Goal: Task Accomplishment & Management: Complete application form

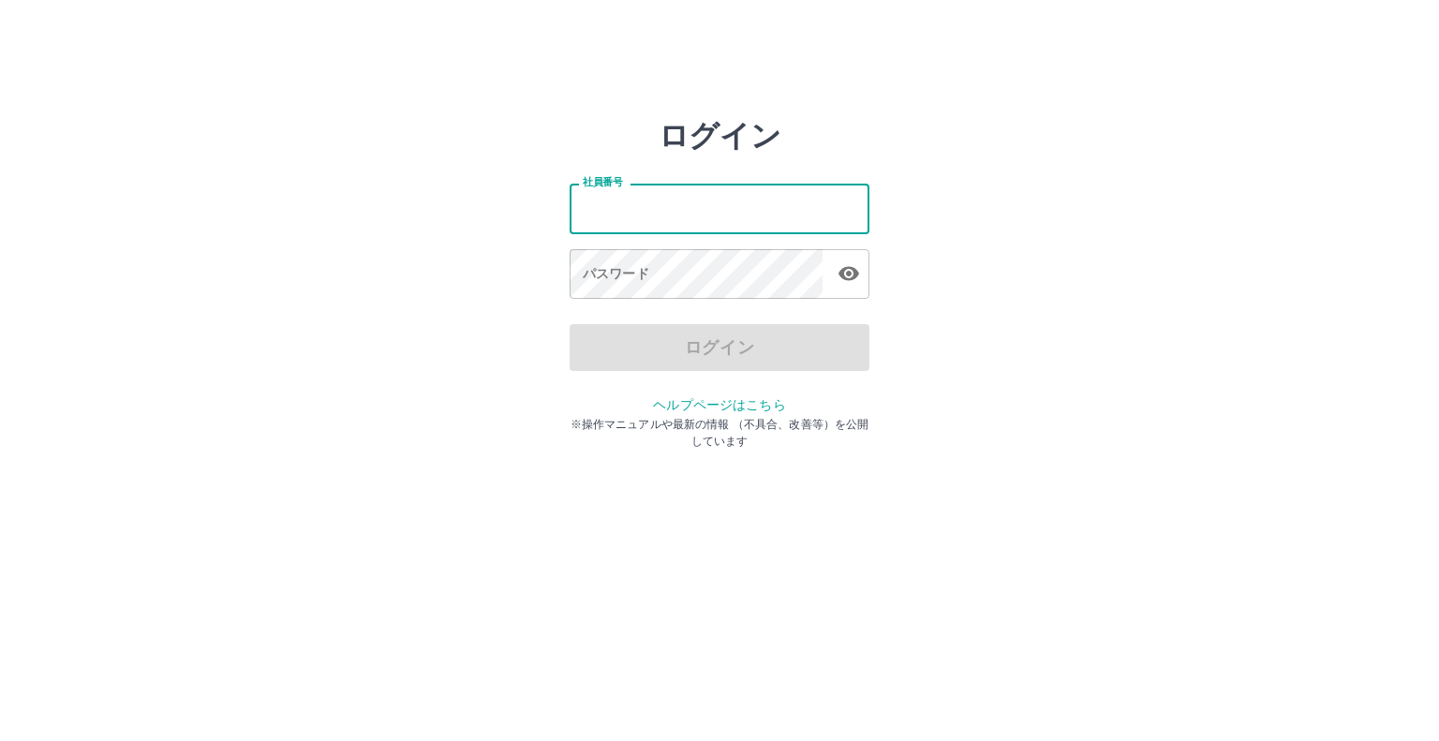
click at [660, 226] on input "社員番号" at bounding box center [720, 209] width 300 height 50
type input "*******"
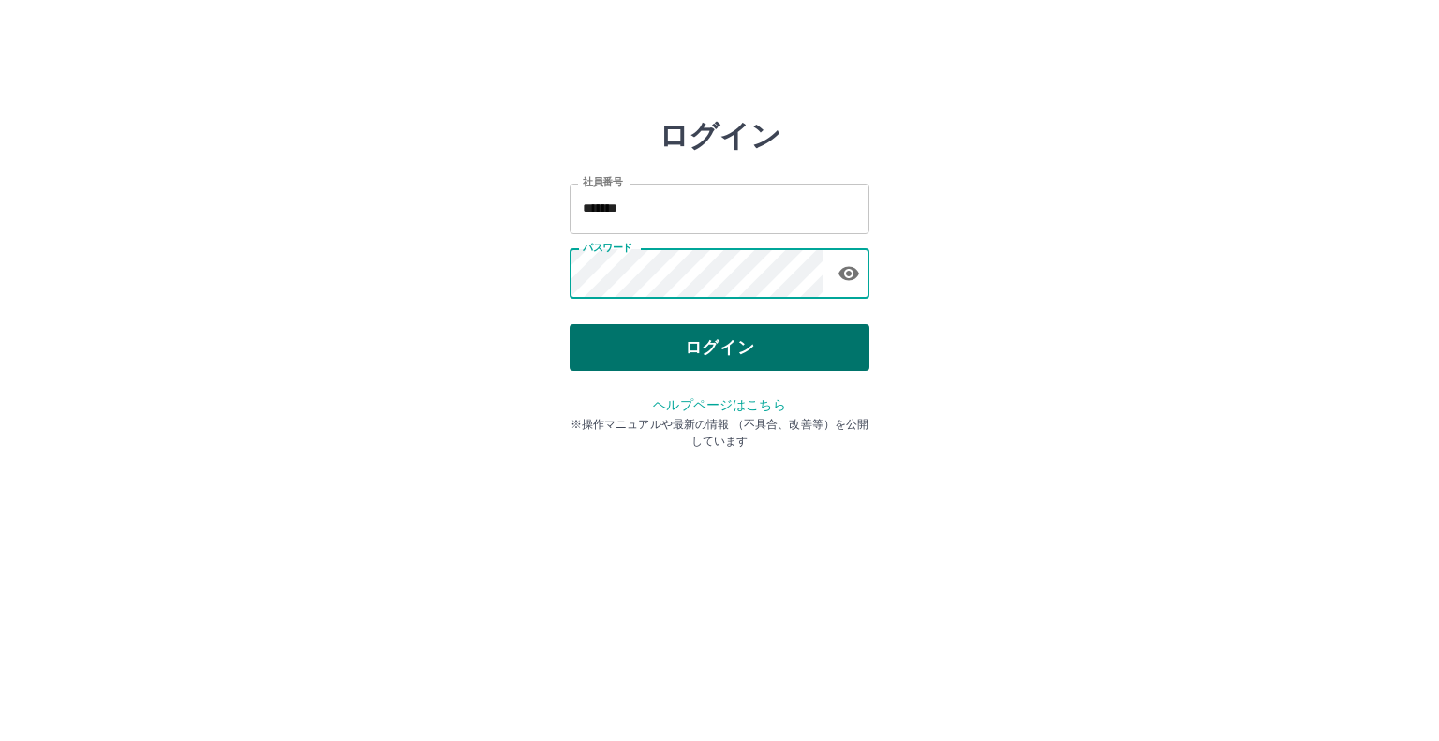
click at [679, 335] on button "ログイン" at bounding box center [720, 347] width 300 height 47
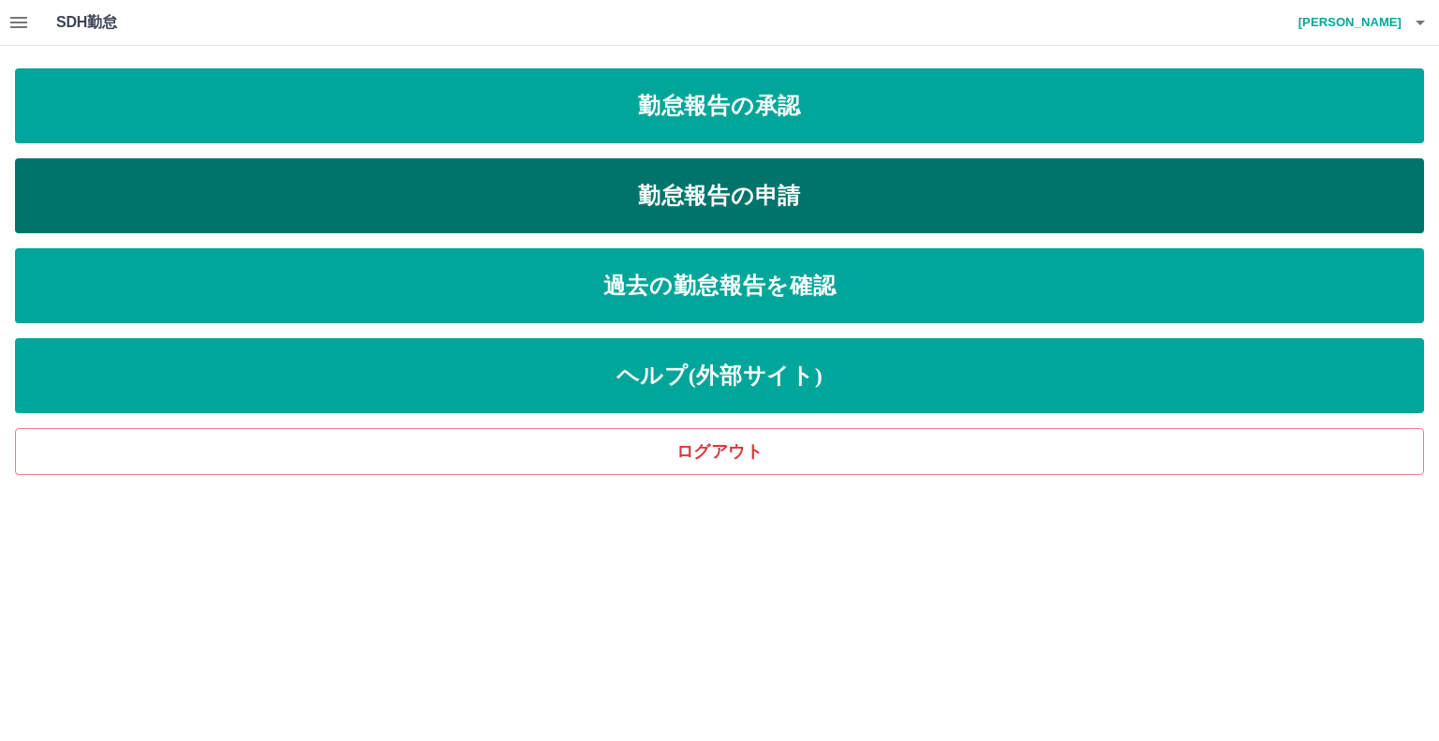
click at [595, 199] on link "勤怠報告の申請" at bounding box center [719, 195] width 1409 height 75
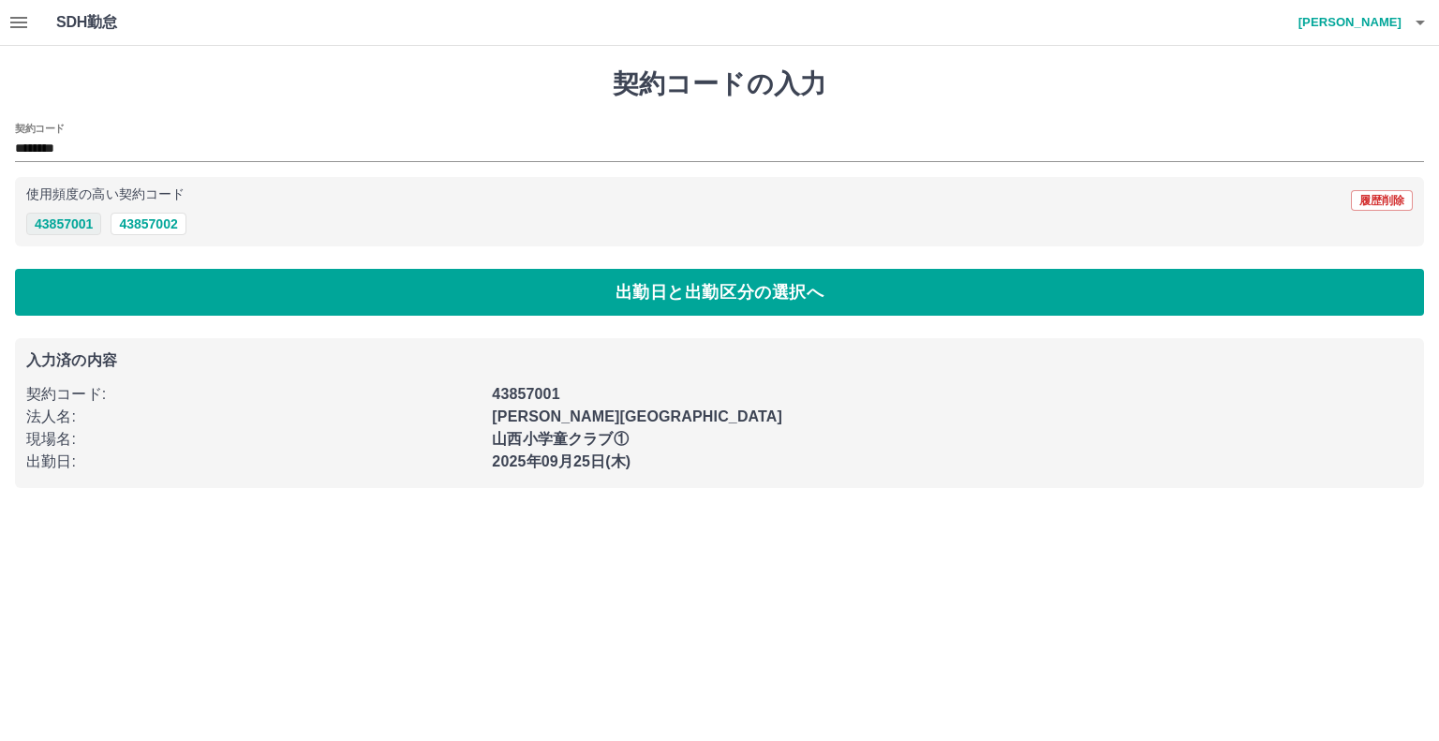
click at [86, 228] on button "43857001" at bounding box center [63, 224] width 75 height 22
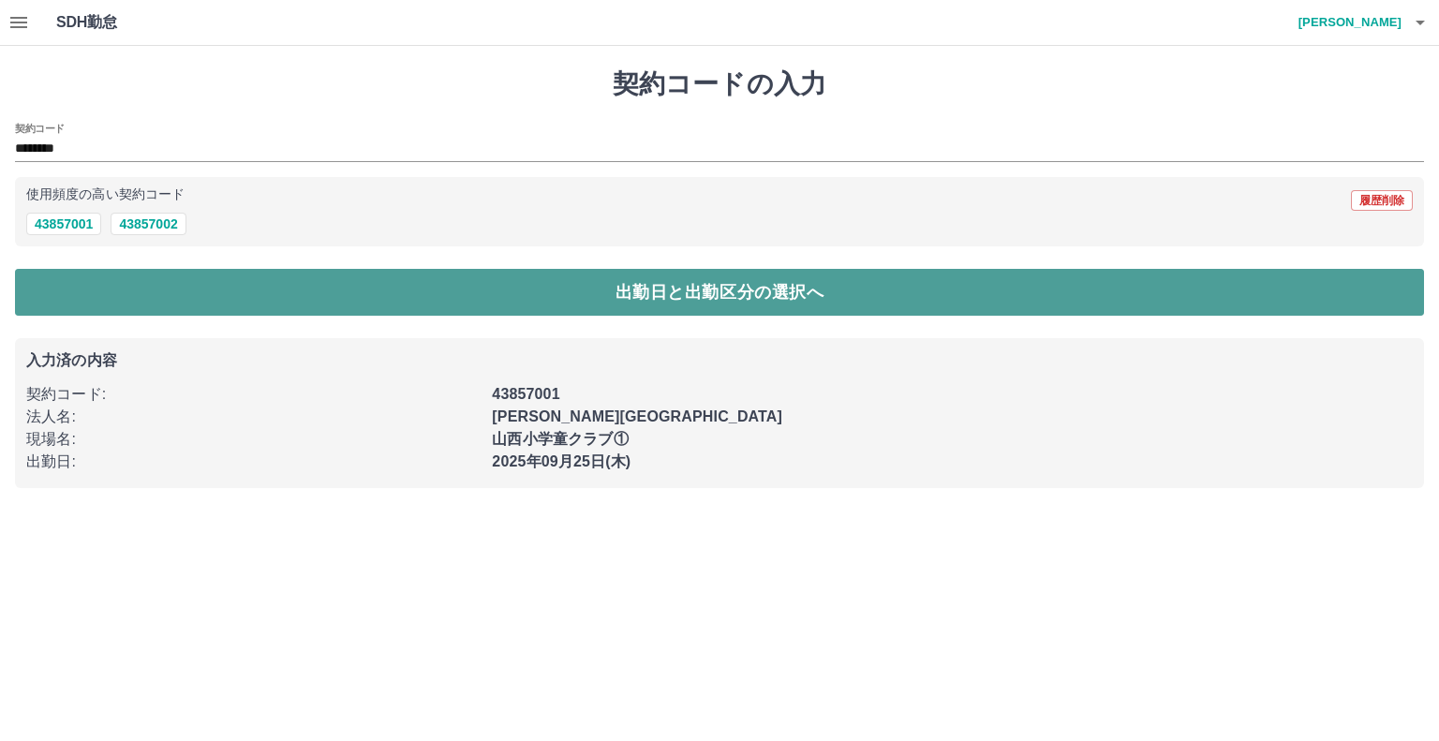
click at [119, 281] on button "出勤日と出勤区分の選択へ" at bounding box center [719, 292] width 1409 height 47
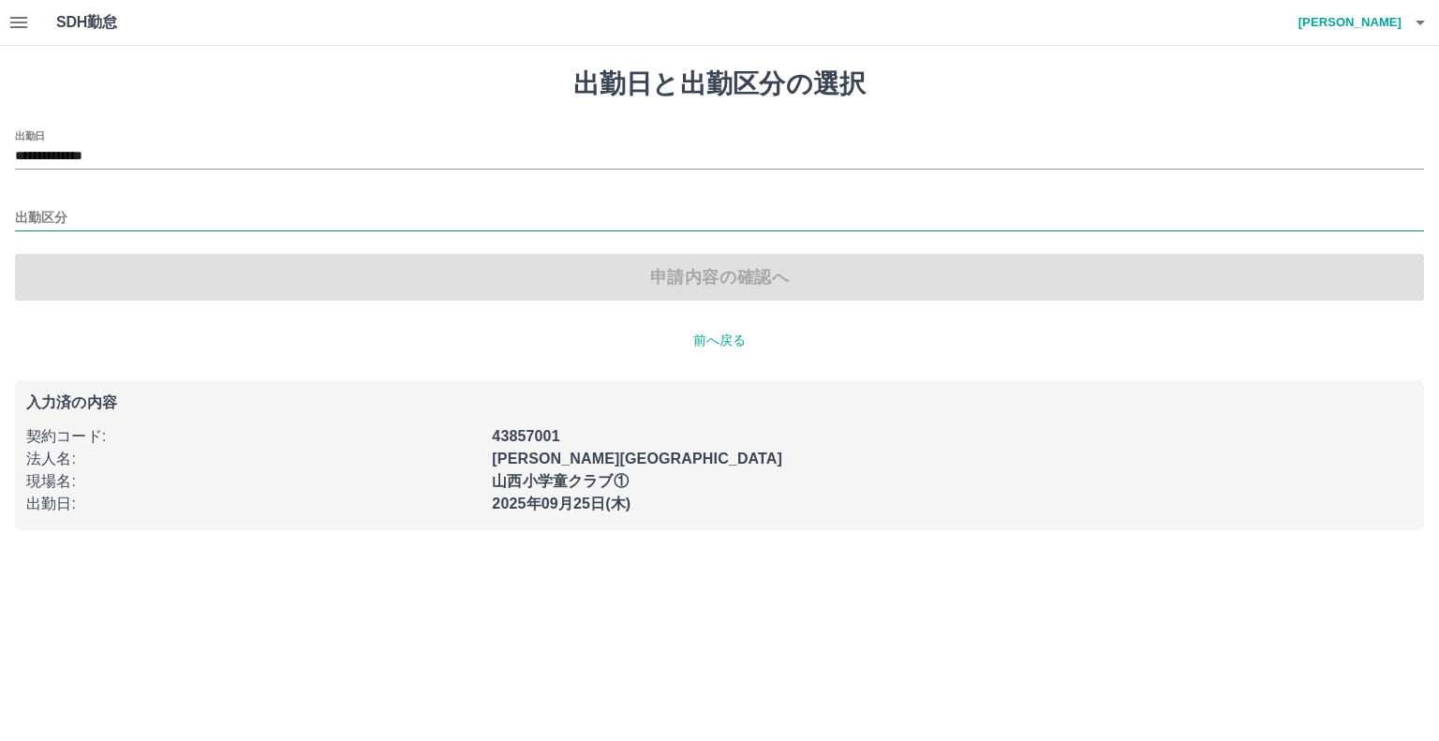
click at [60, 217] on input "出勤区分" at bounding box center [719, 218] width 1409 height 23
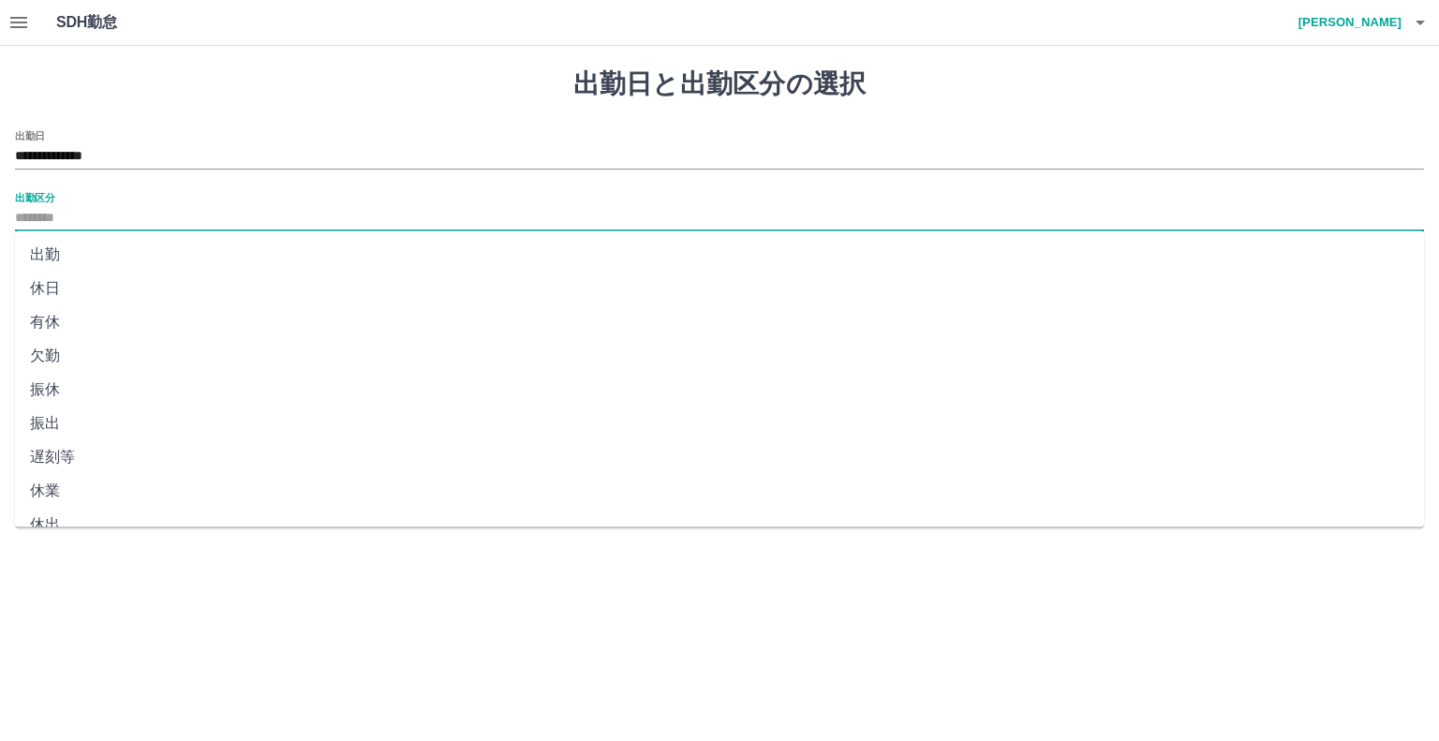
click at [65, 248] on li "出勤" at bounding box center [719, 255] width 1409 height 34
type input "**"
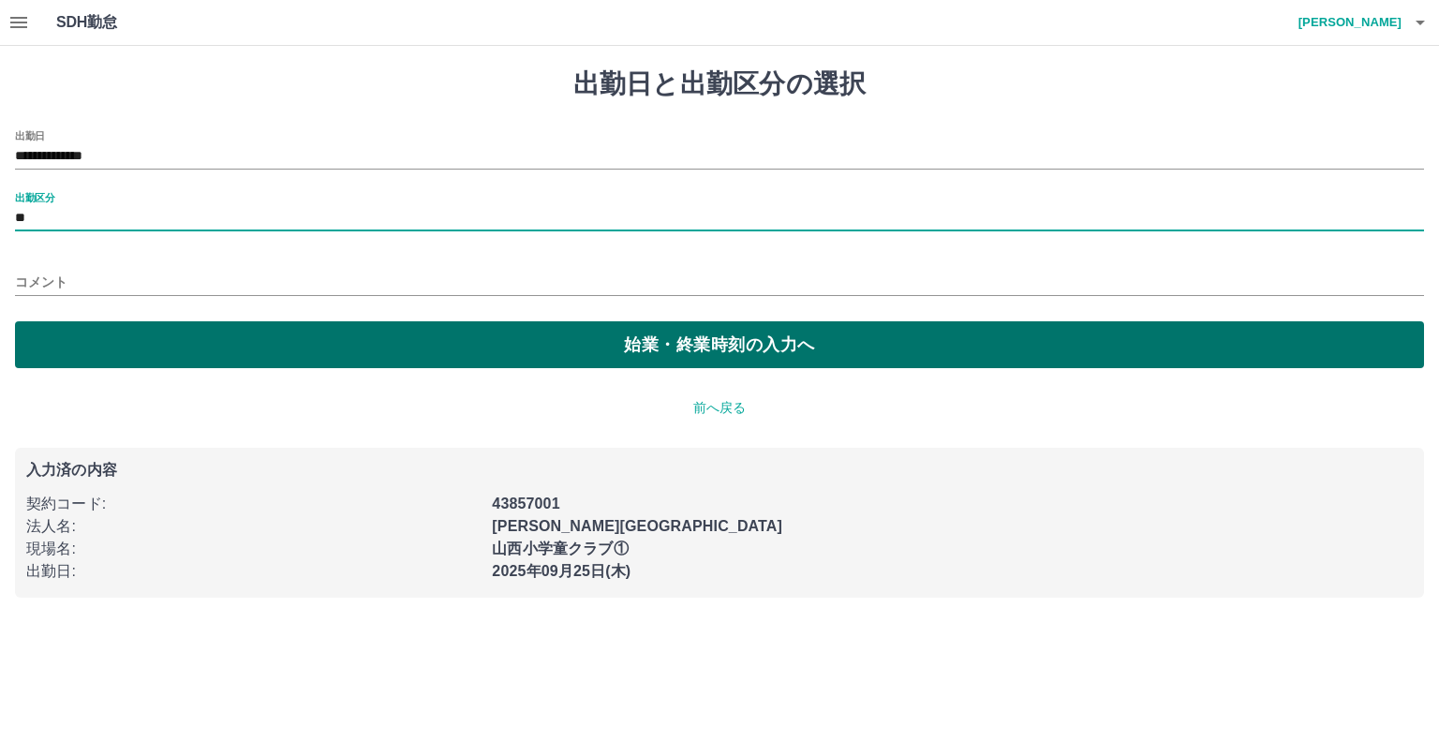
click at [101, 331] on button "始業・終業時刻の入力へ" at bounding box center [719, 344] width 1409 height 47
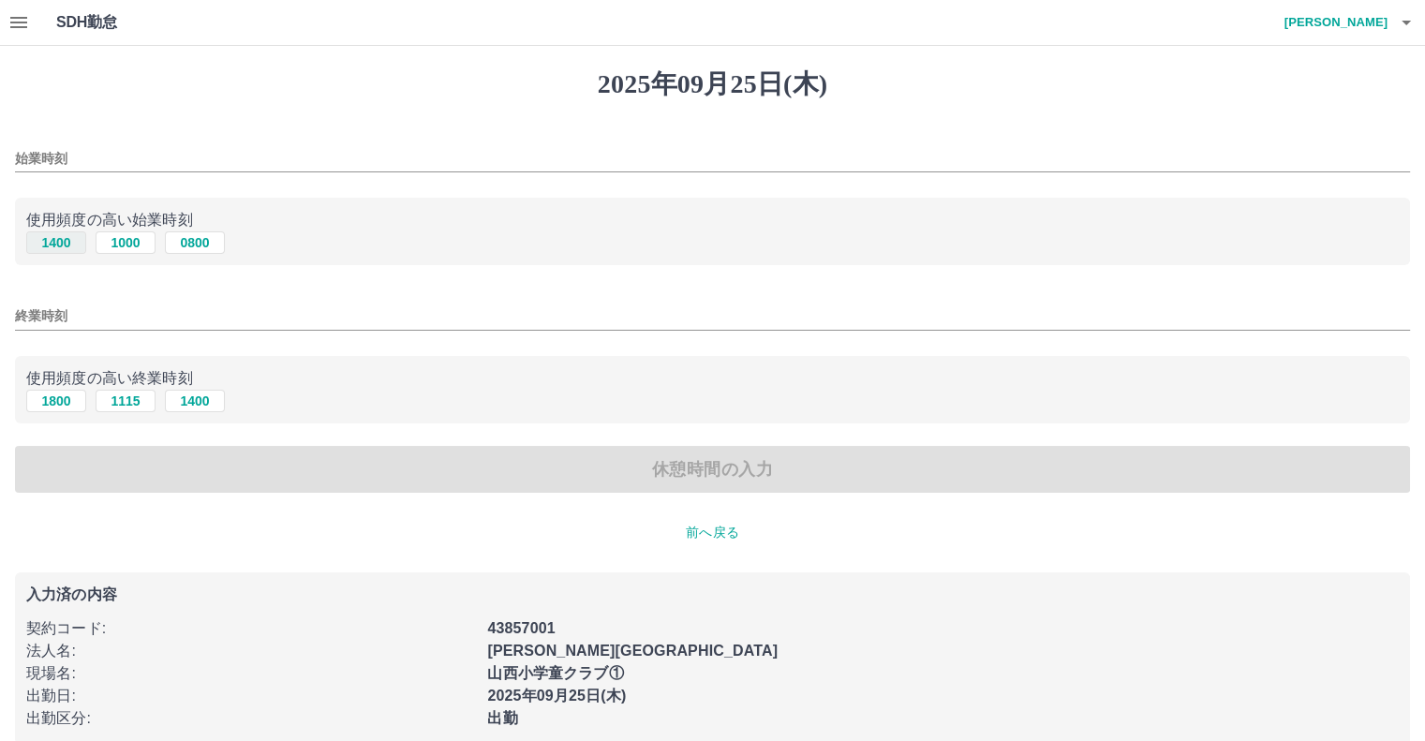
click at [65, 245] on button "1400" at bounding box center [56, 242] width 60 height 22
type input "****"
click at [64, 400] on button "1800" at bounding box center [56, 401] width 60 height 22
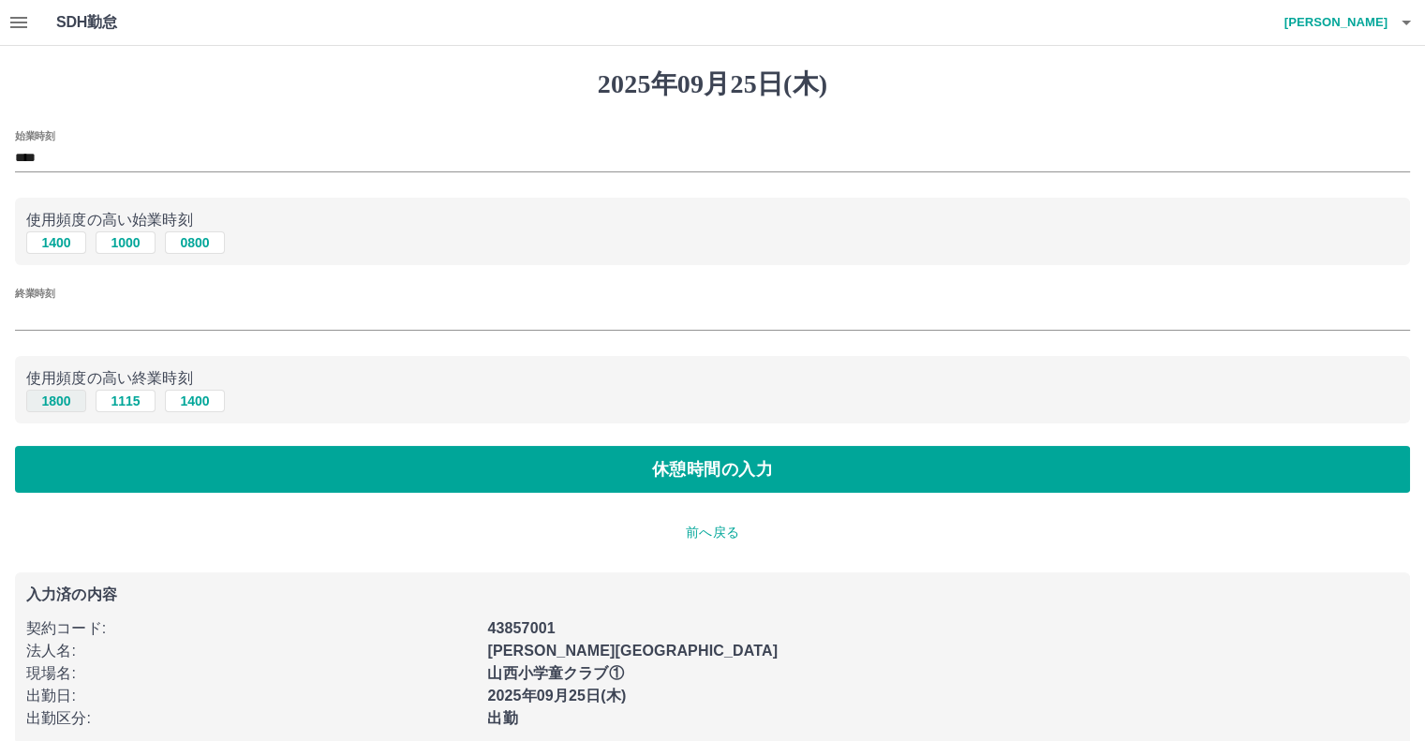
type input "****"
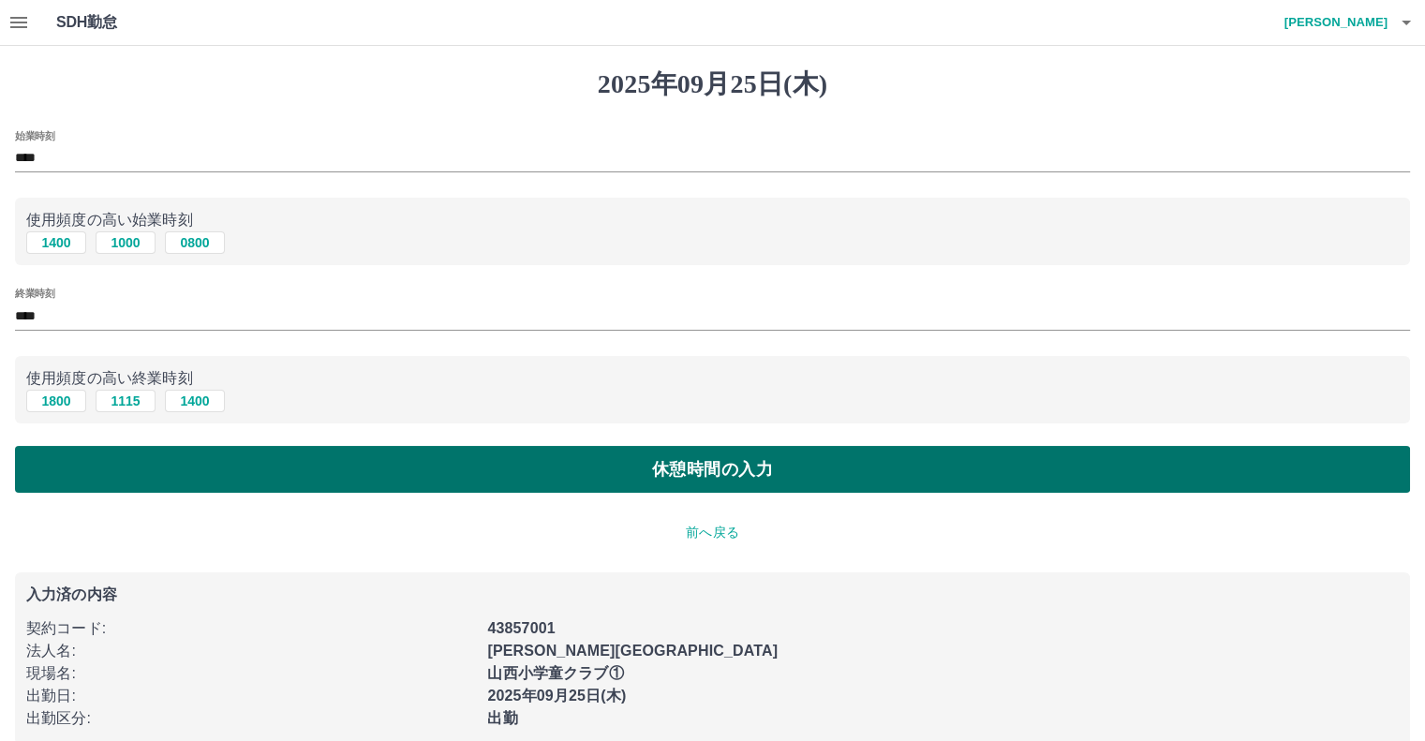
click at [136, 471] on button "休憩時間の入力" at bounding box center [712, 469] width 1395 height 47
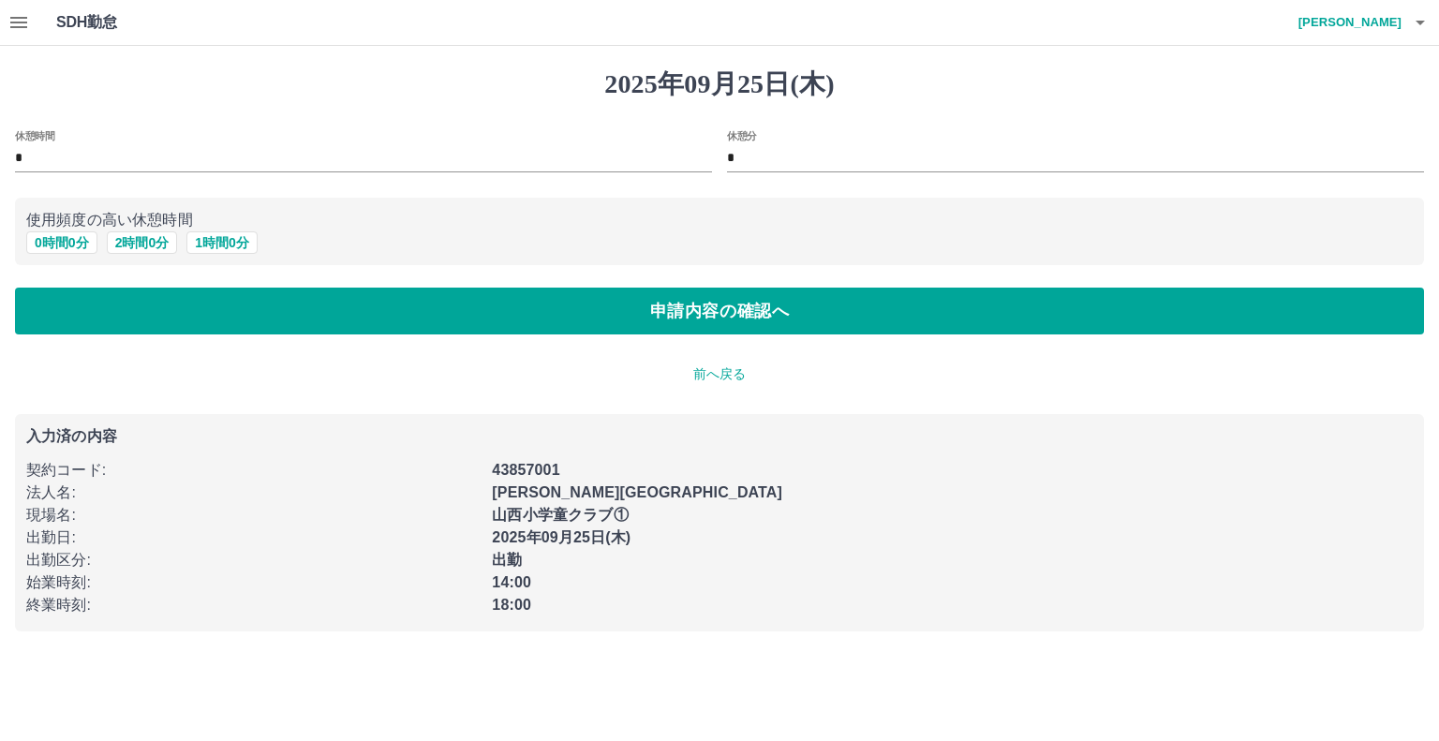
click at [485, 338] on div "2025年09月25日(木) 休憩時間 * 休憩分 * 使用頻度の高い休憩時間 0 時間 0 分 2 時間 0 分 1 時間 0 分 申請内容の確認へ 前へ戻…" at bounding box center [719, 350] width 1439 height 608
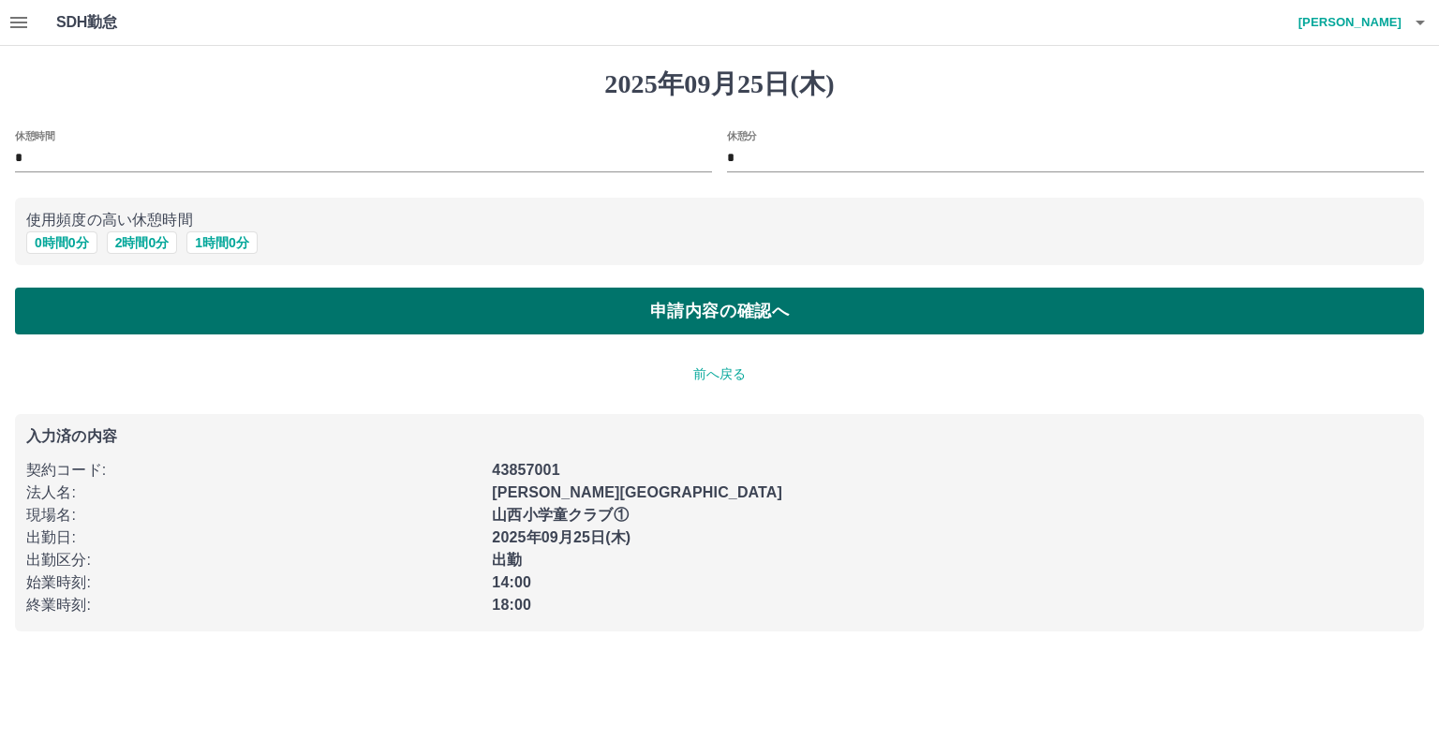
click at [492, 325] on button "申請内容の確認へ" at bounding box center [719, 311] width 1409 height 47
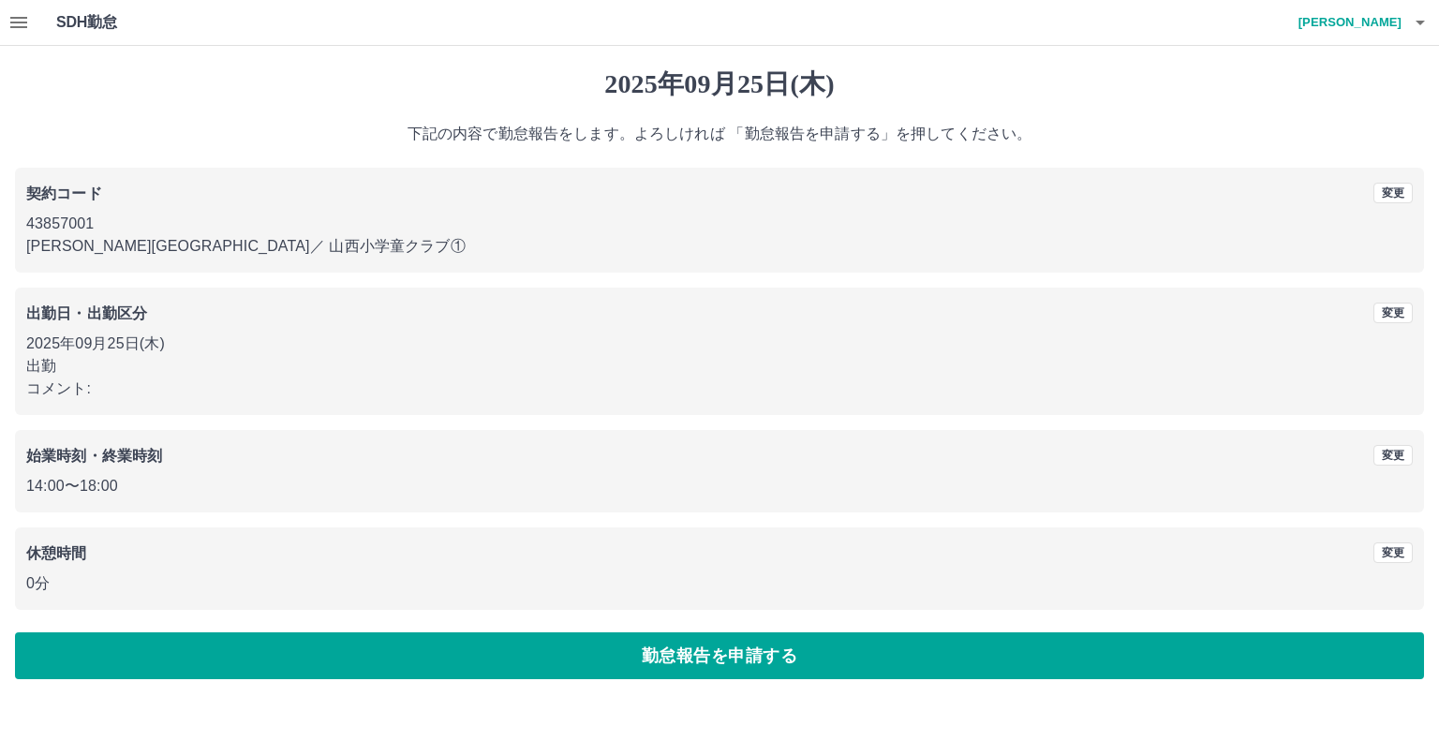
click at [793, 651] on button "勤怠報告を申請する" at bounding box center [719, 655] width 1409 height 47
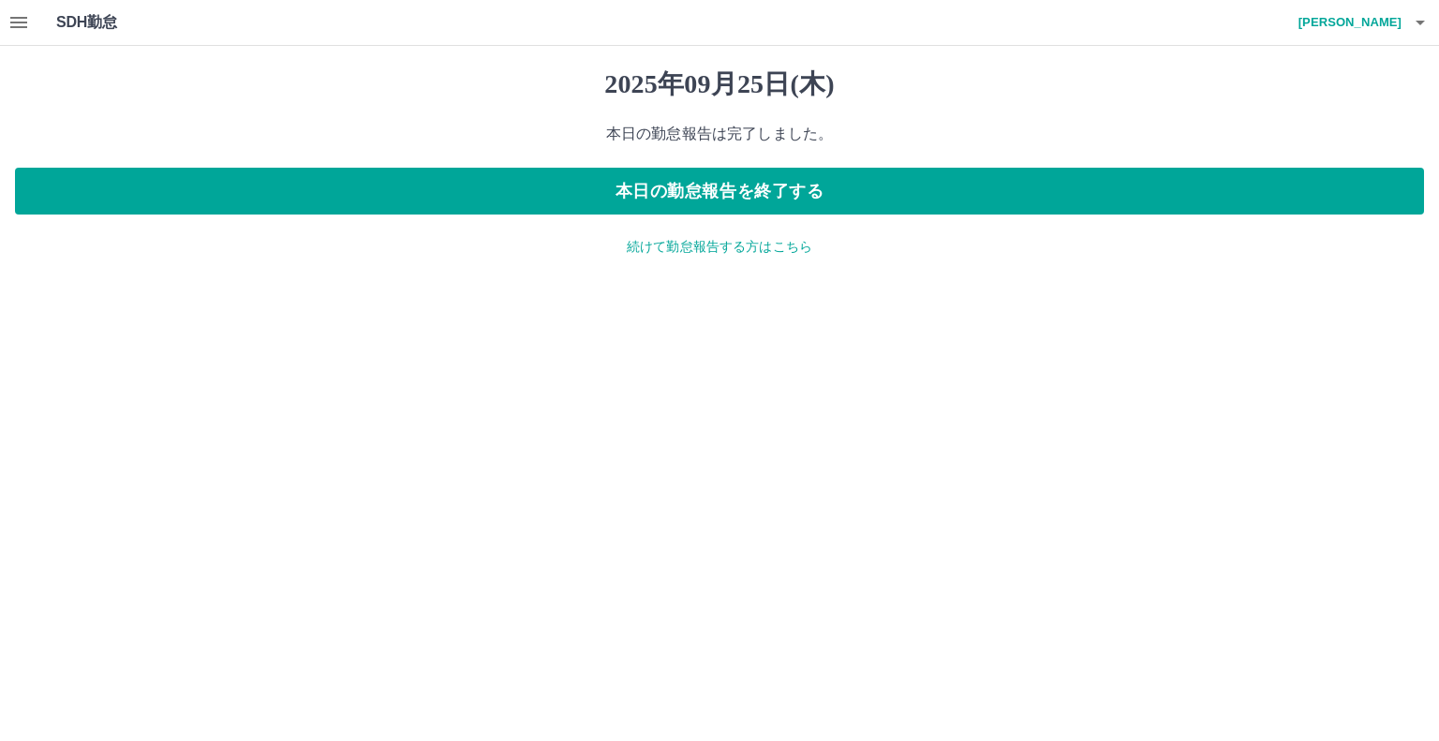
click at [20, 19] on icon "button" at bounding box center [18, 22] width 22 height 22
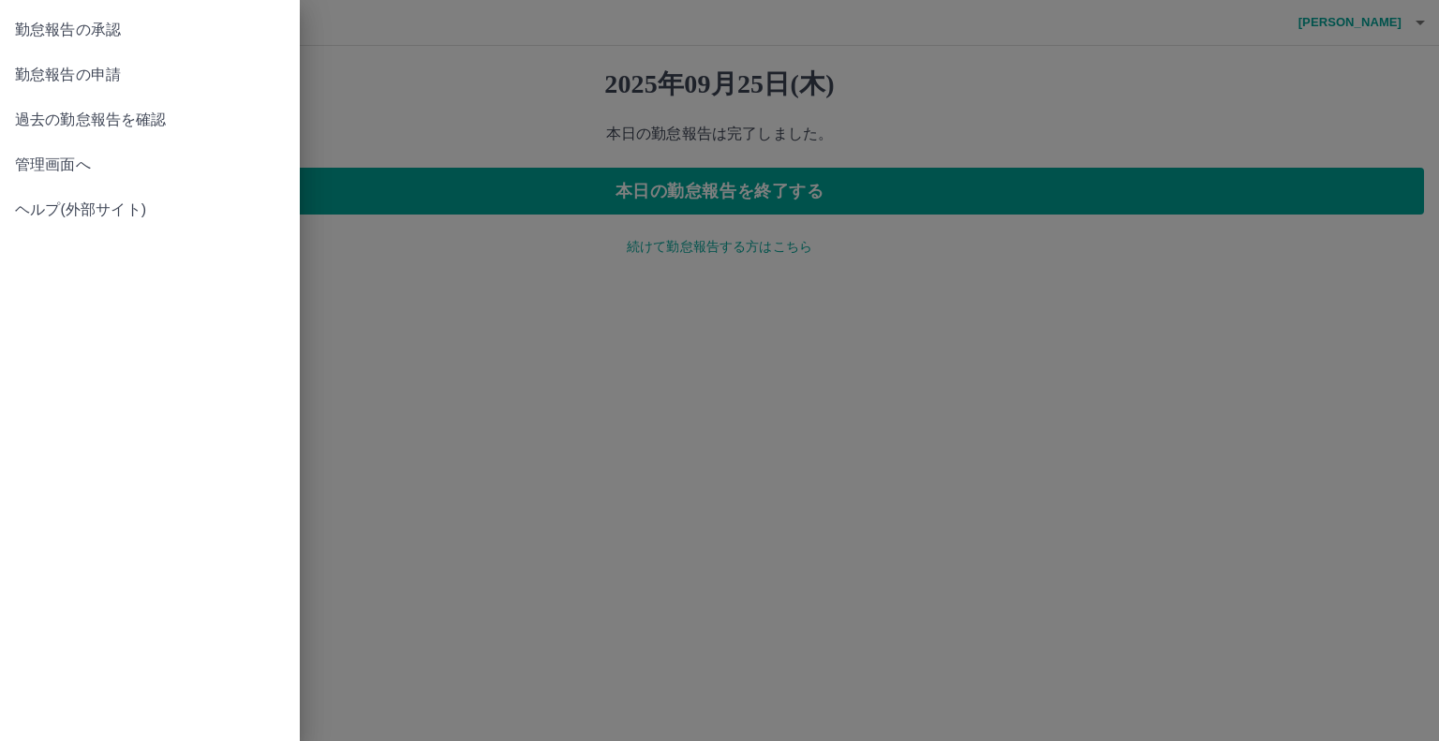
click at [68, 168] on span "管理画面へ" at bounding box center [150, 165] width 270 height 22
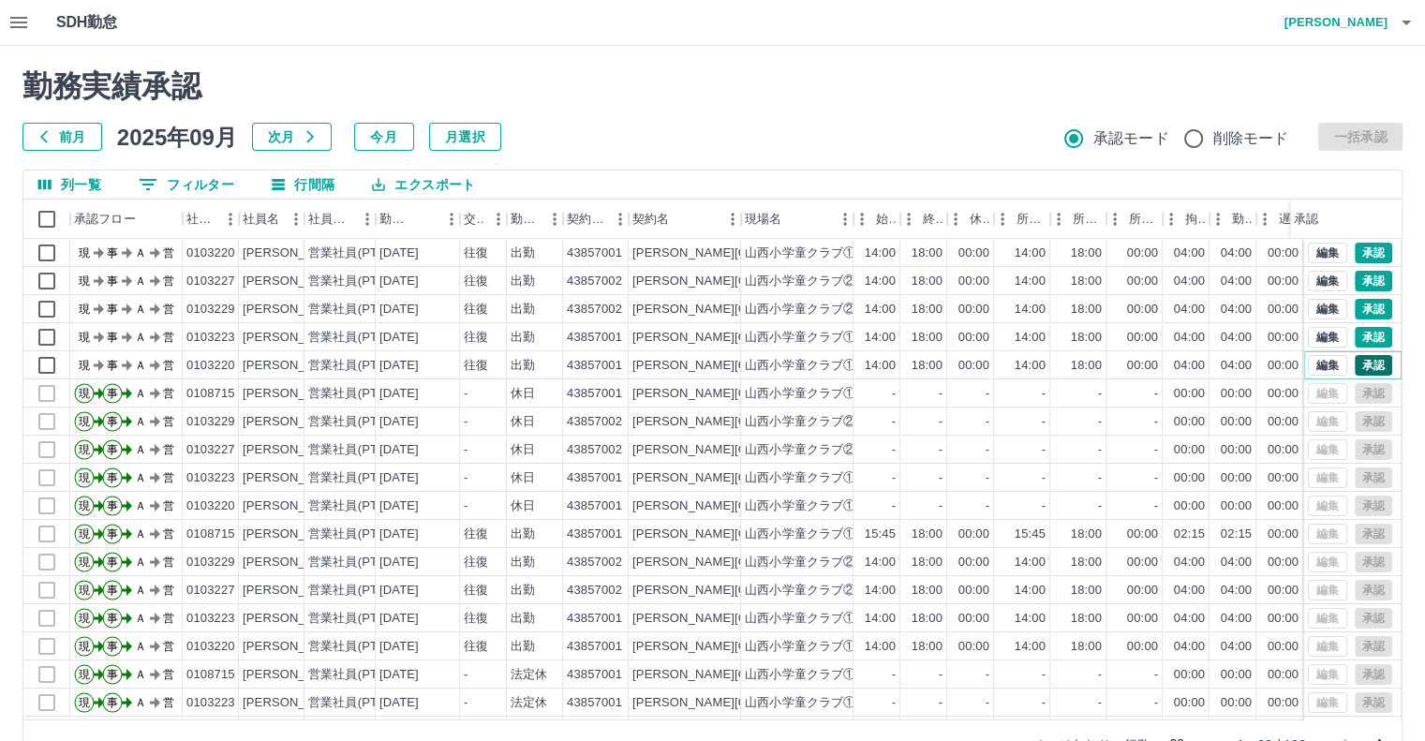
click at [1371, 368] on button "承認" at bounding box center [1373, 365] width 37 height 21
click at [1363, 339] on button "承認" at bounding box center [1373, 337] width 37 height 21
click at [1360, 308] on button "承認" at bounding box center [1373, 309] width 37 height 21
click at [1355, 280] on button "承認" at bounding box center [1373, 281] width 37 height 21
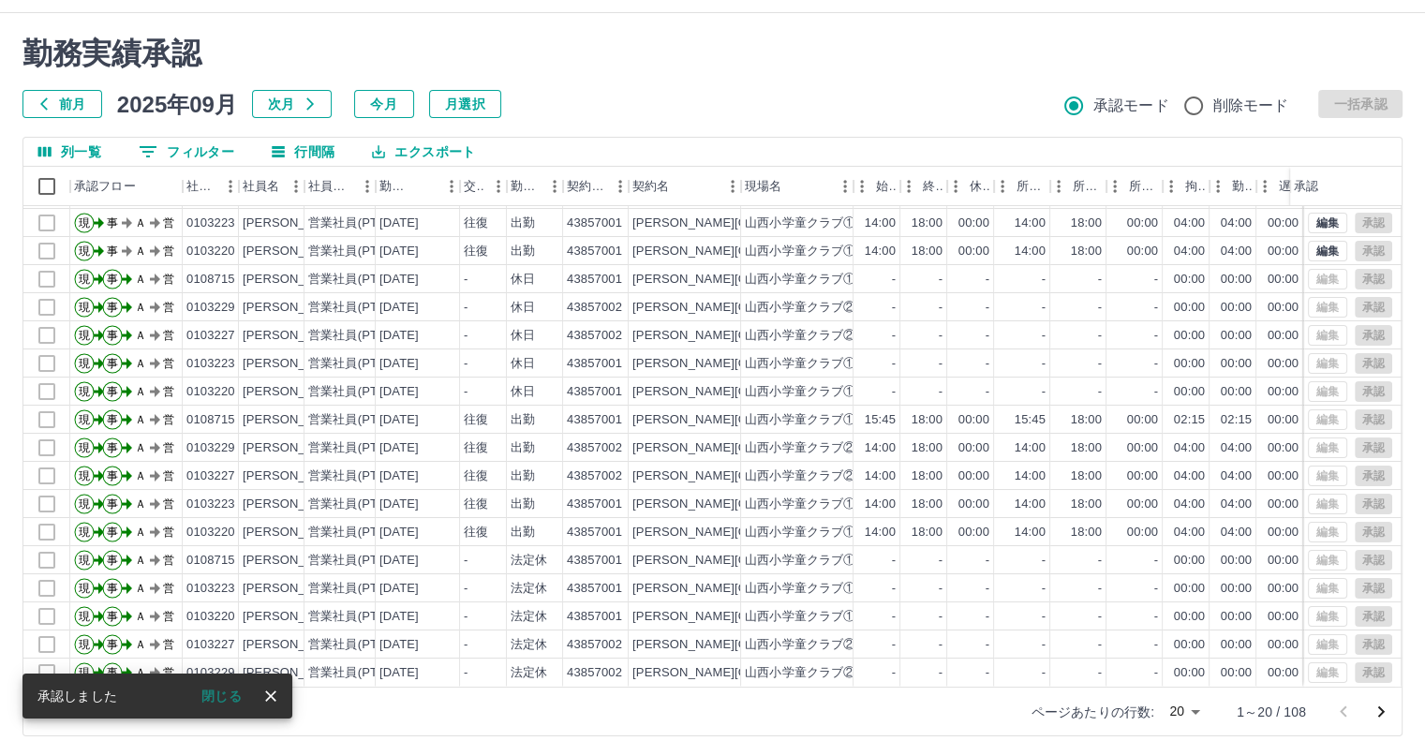
scroll to position [51, 0]
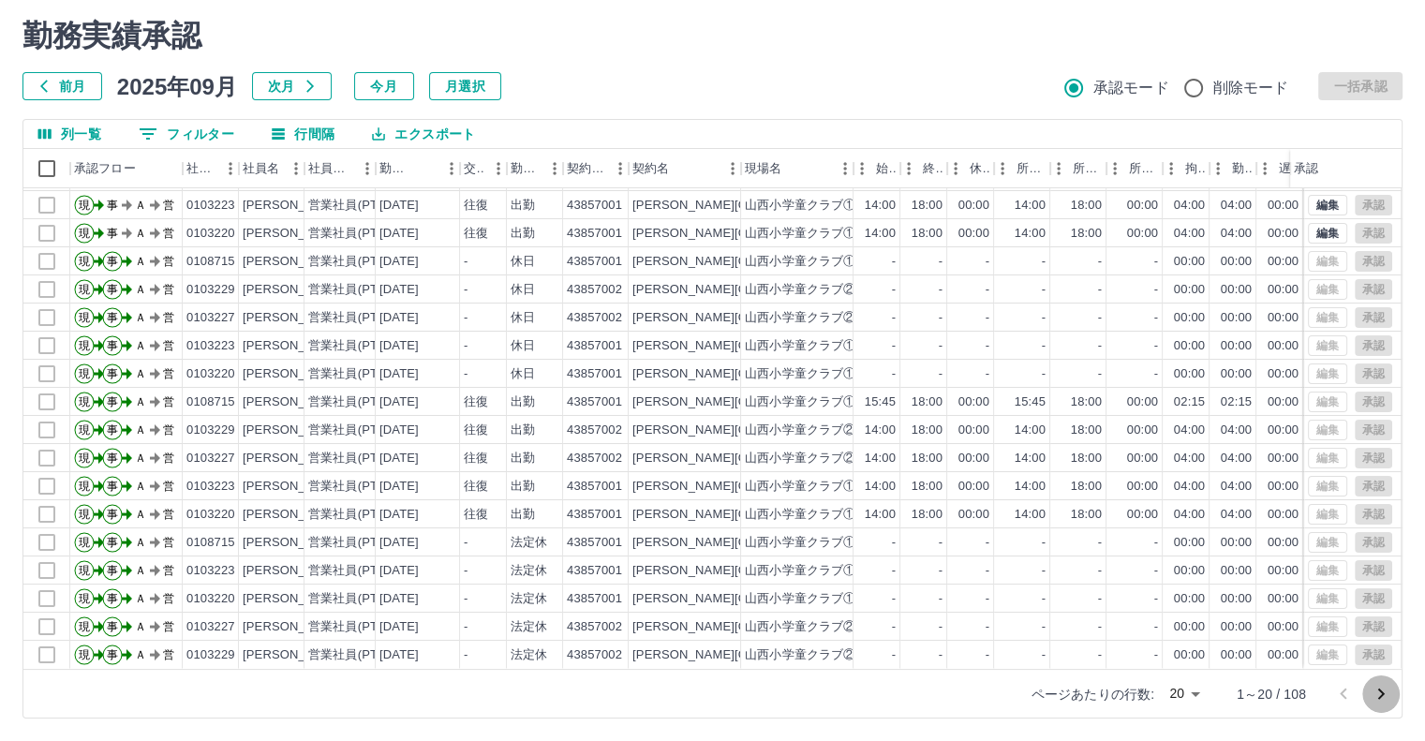
click at [1383, 691] on icon "次のページへ" at bounding box center [1381, 694] width 22 height 22
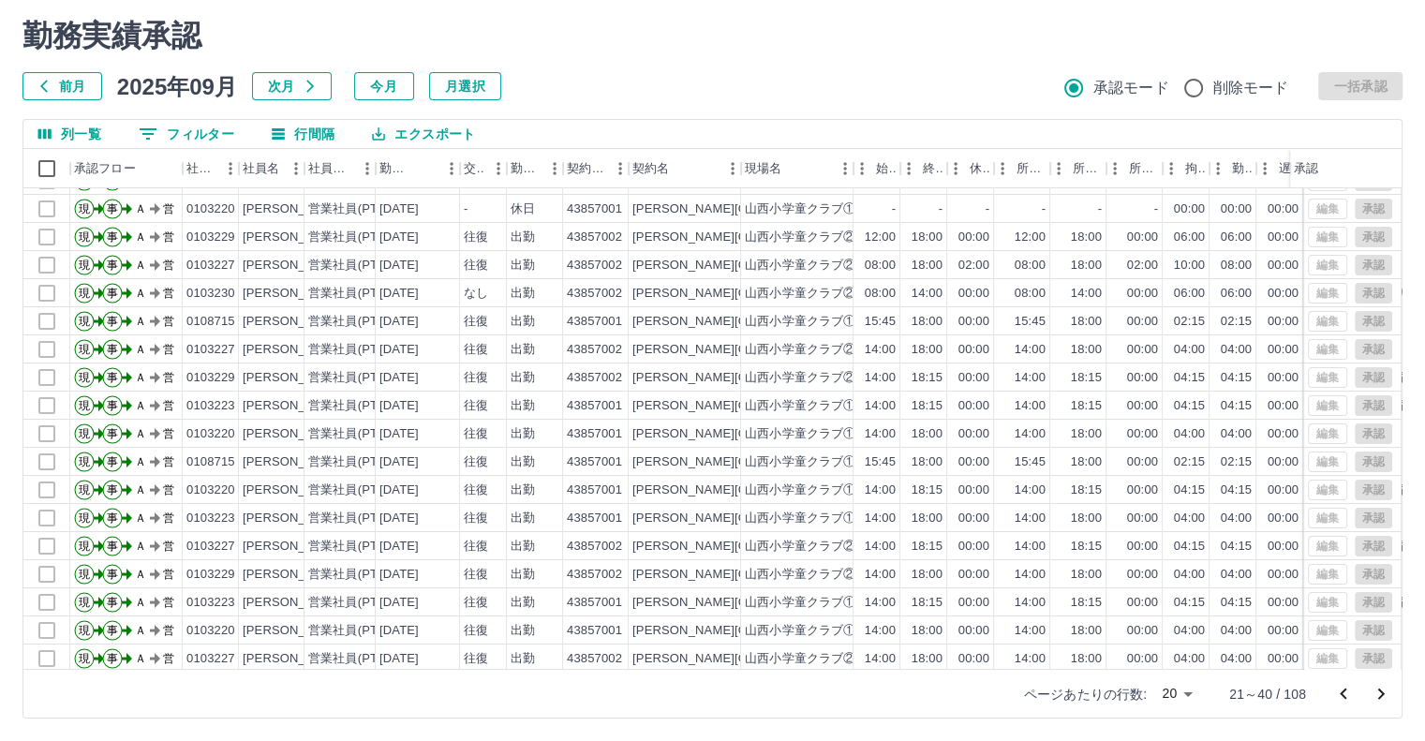
scroll to position [95, 0]
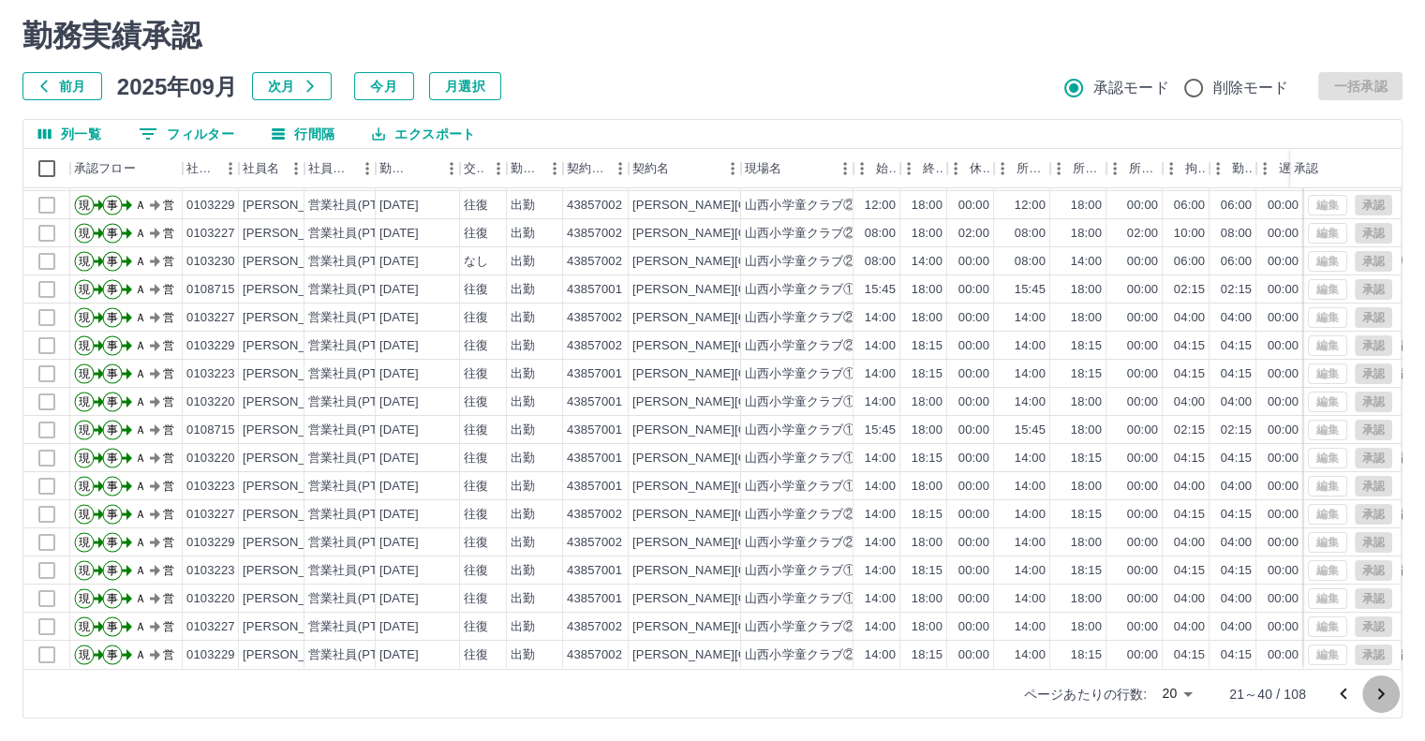
click at [1384, 698] on icon "次のページへ" at bounding box center [1381, 694] width 22 height 22
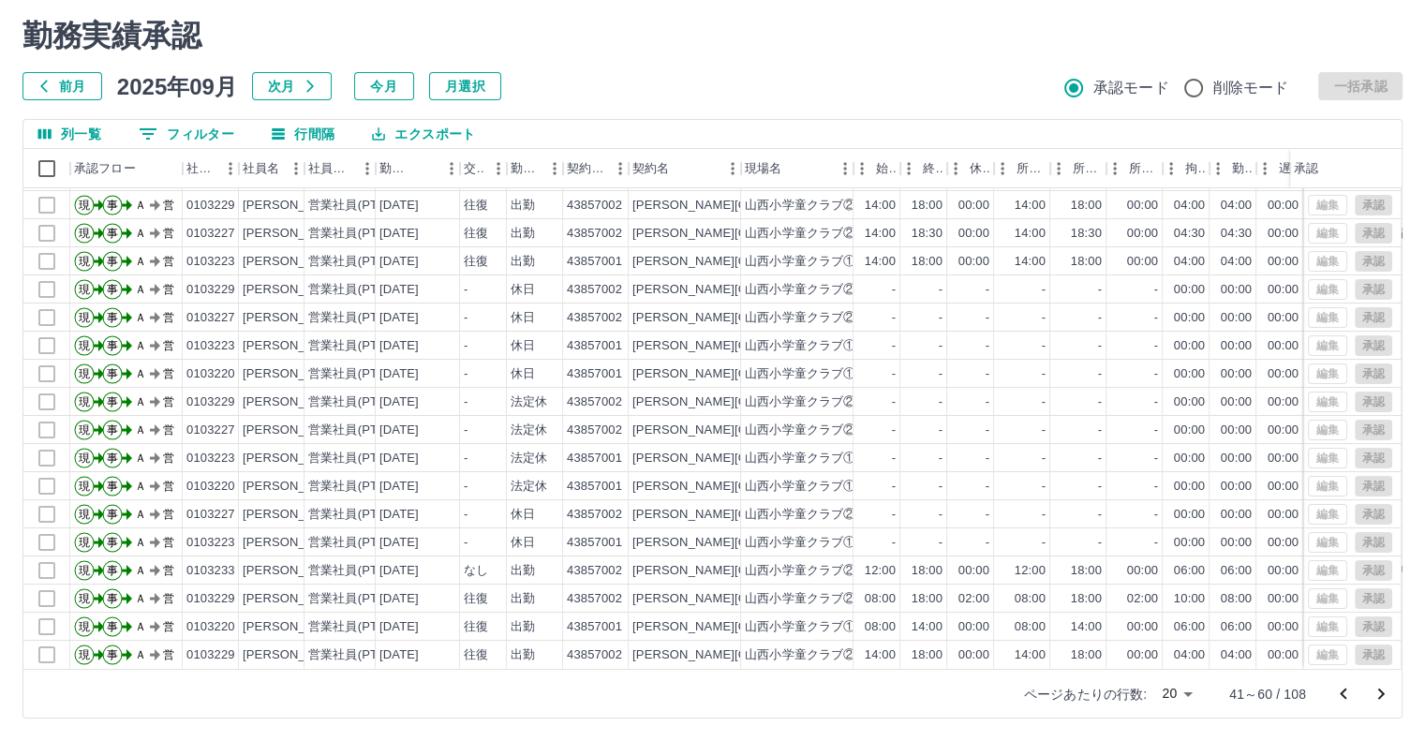
click at [214, 136] on button "0 フィルター" at bounding box center [187, 134] width 126 height 28
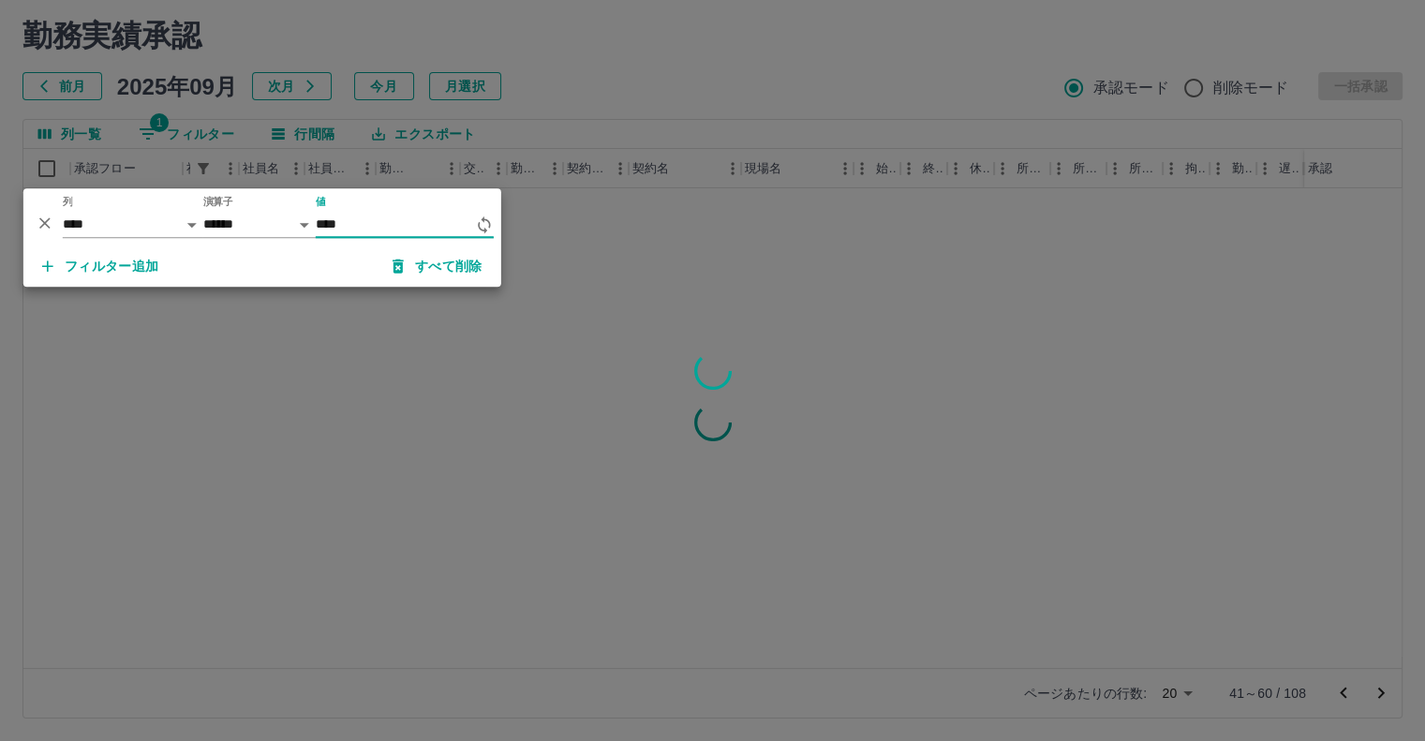
scroll to position [0, 0]
type input "*******"
click at [454, 307] on div at bounding box center [712, 370] width 1425 height 741
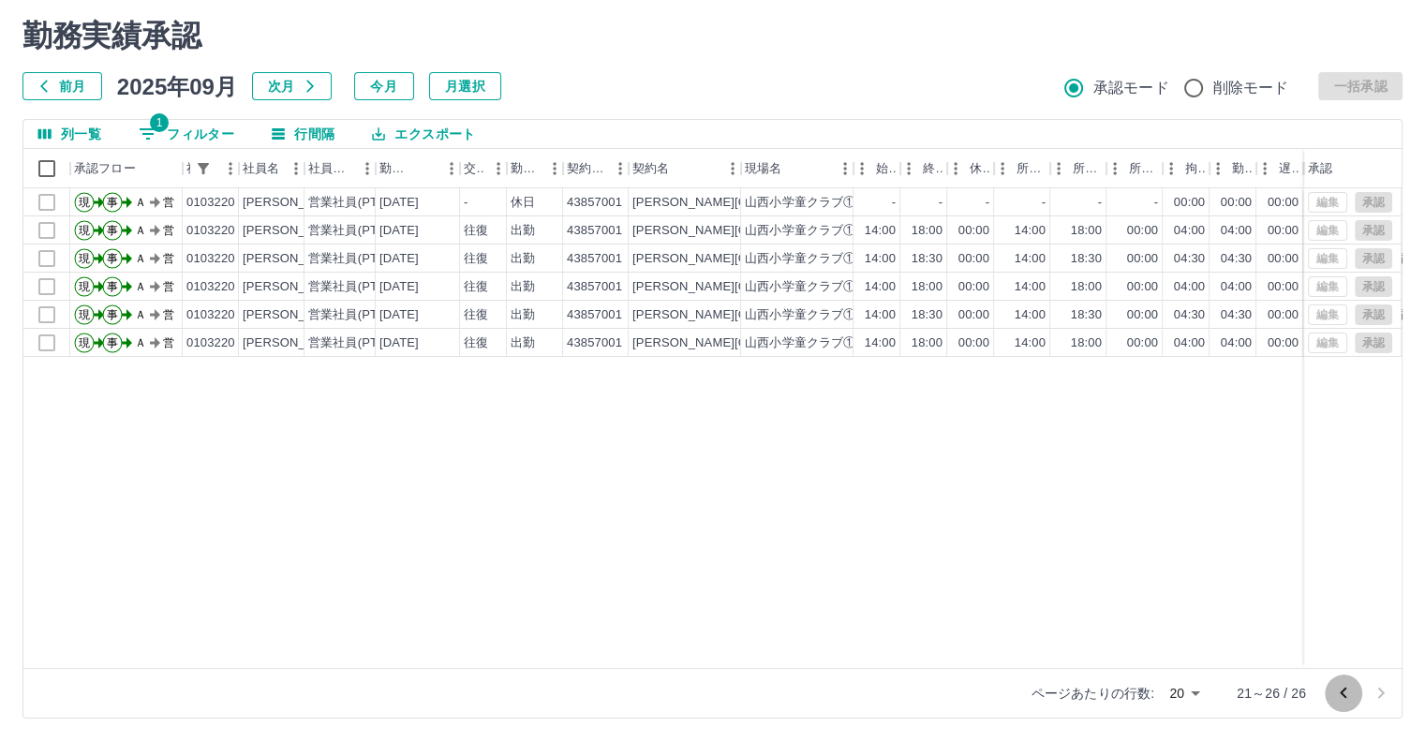
click at [1342, 693] on icon "前のページへ" at bounding box center [1343, 693] width 7 height 11
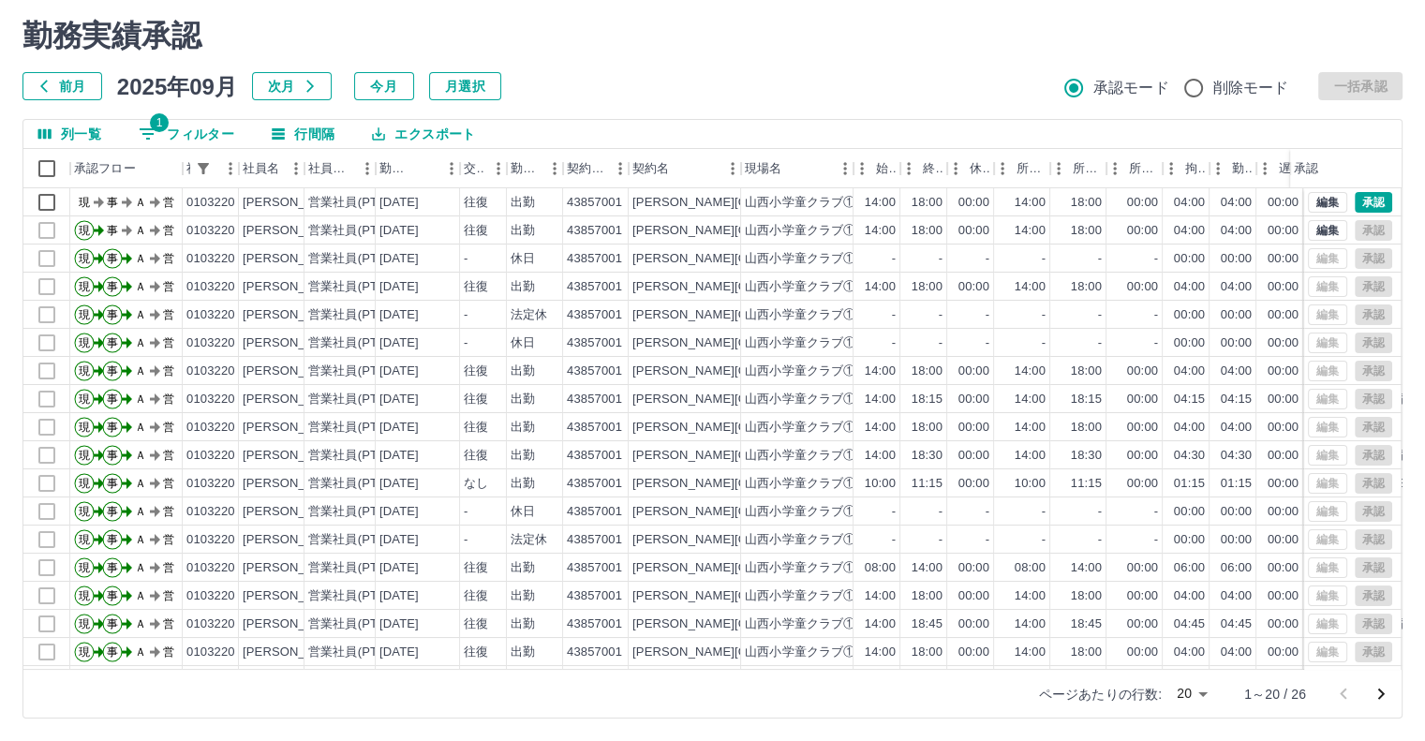
click at [197, 128] on button "1 フィルター" at bounding box center [187, 134] width 126 height 28
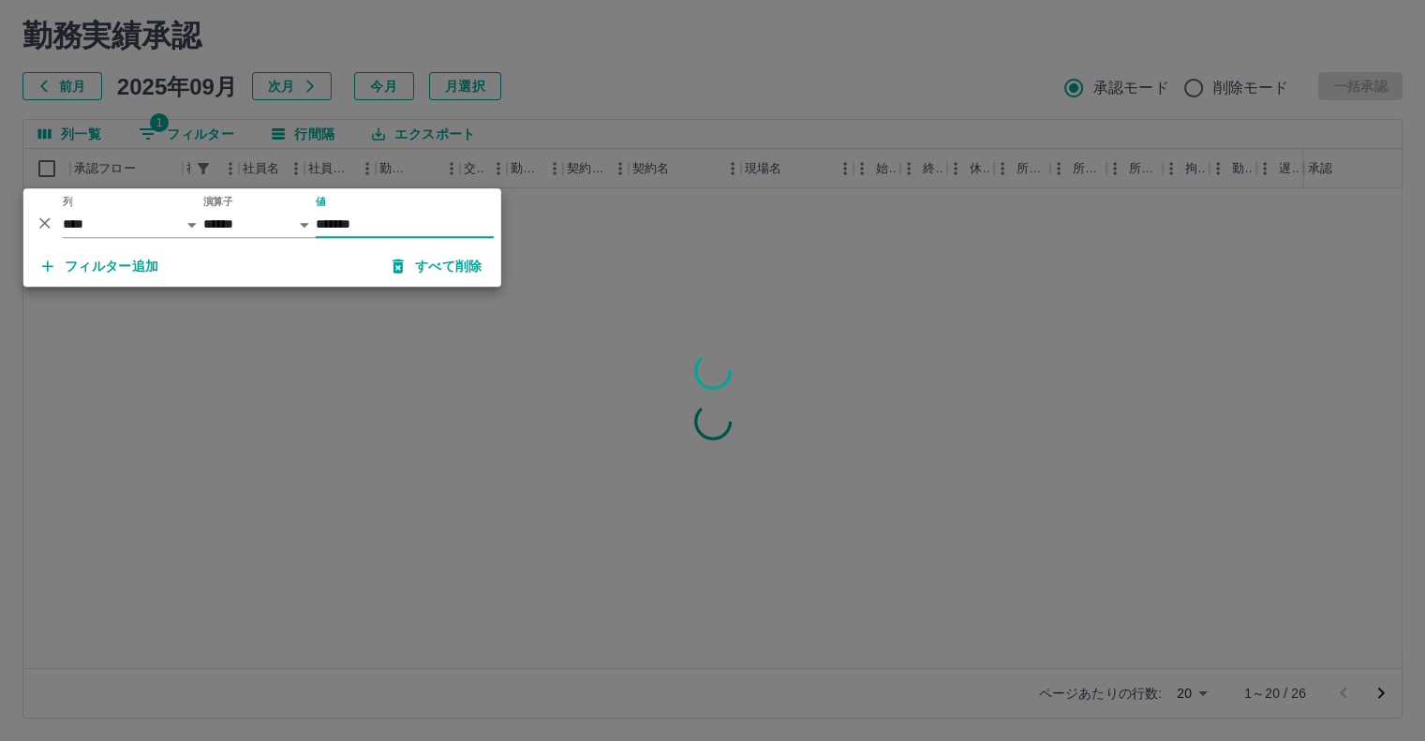
type input "*******"
click at [502, 340] on div at bounding box center [712, 370] width 1425 height 741
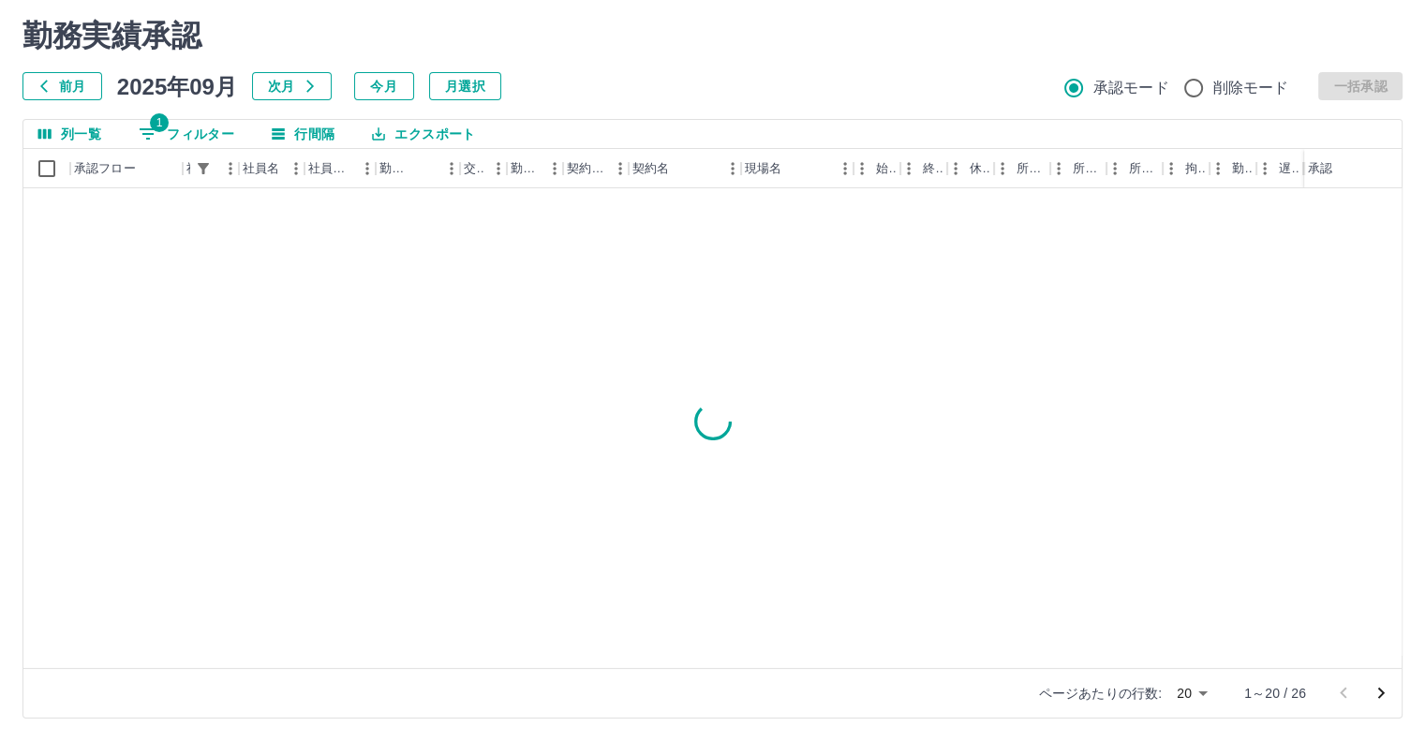
click at [1377, 688] on icon "次のページへ" at bounding box center [1381, 693] width 22 height 22
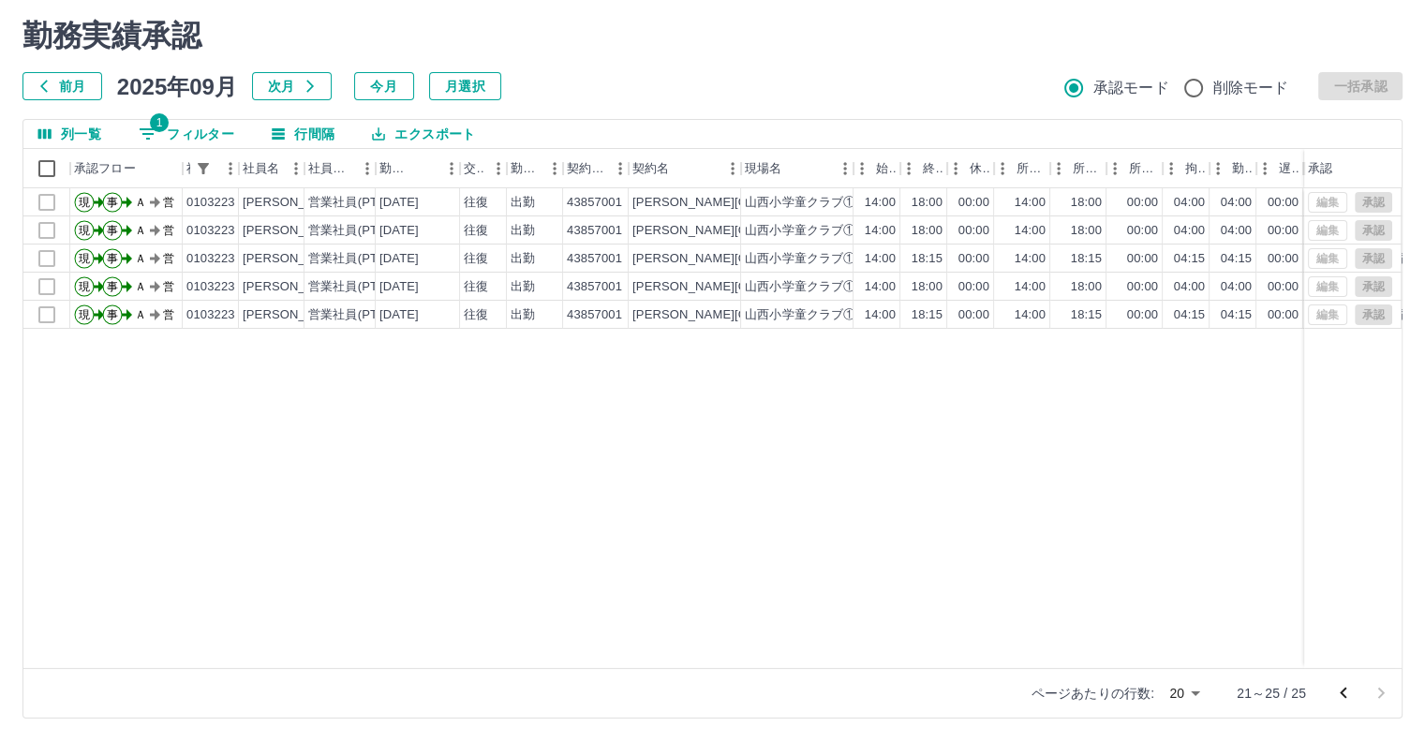
click at [1334, 694] on icon "前のページへ" at bounding box center [1343, 693] width 22 height 22
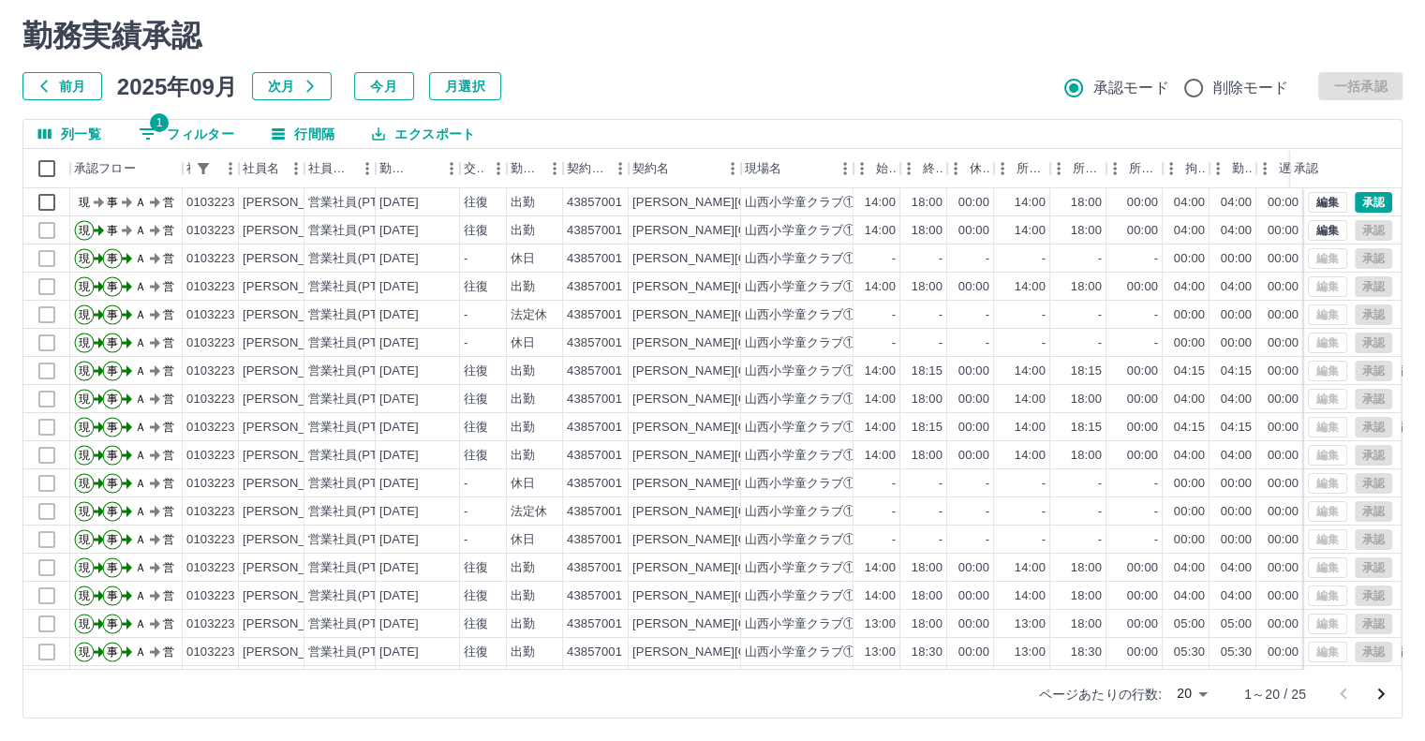
click at [216, 123] on button "1 フィルター" at bounding box center [187, 134] width 126 height 28
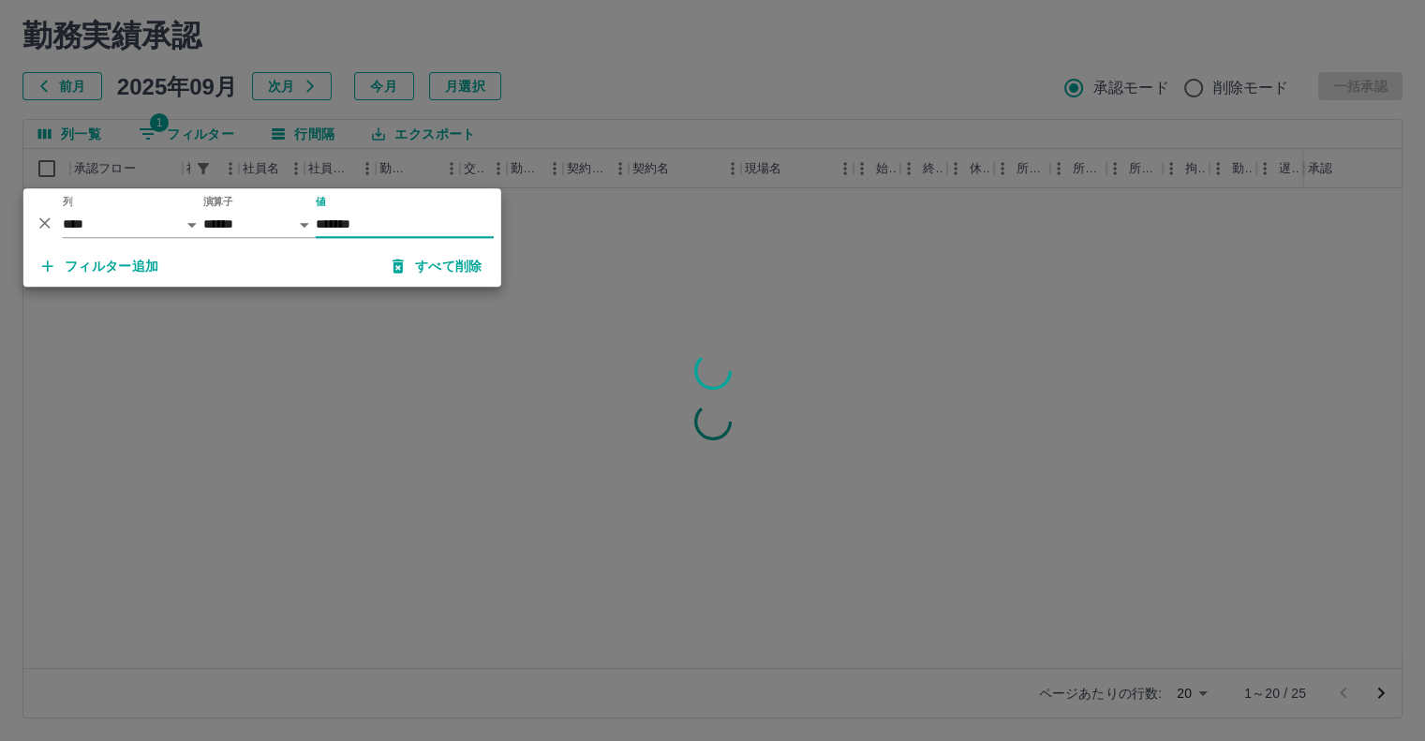
type input "*******"
click at [585, 286] on div at bounding box center [712, 370] width 1425 height 741
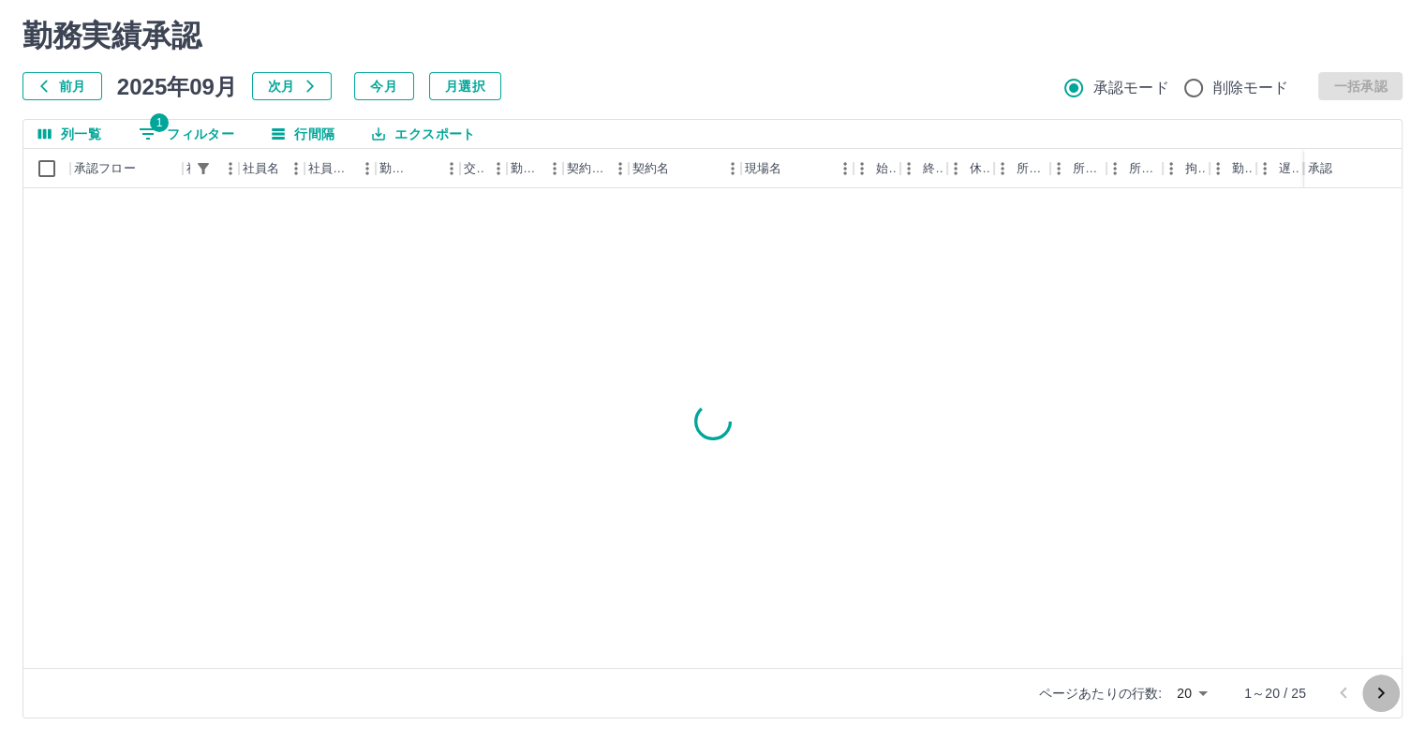
click at [1368, 685] on button "次のページへ" at bounding box center [1380, 693] width 37 height 37
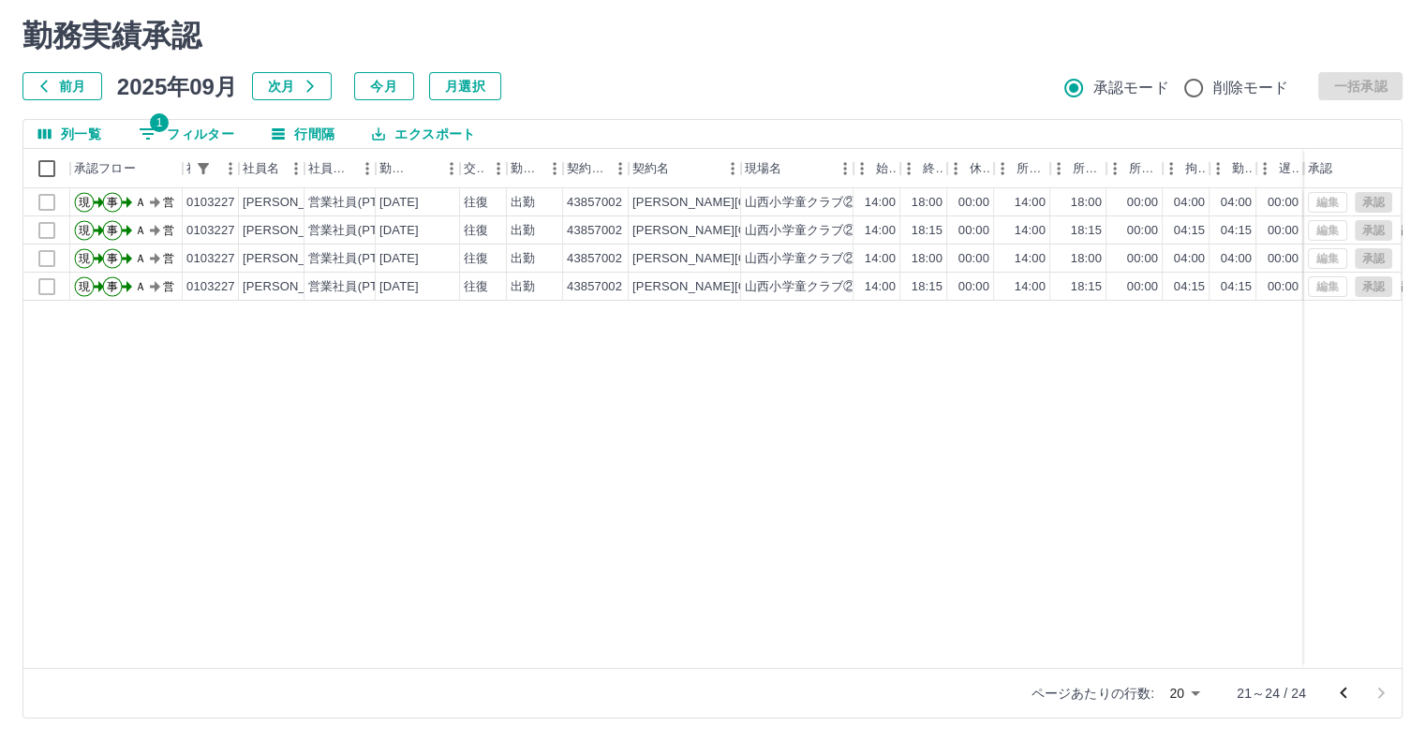
click at [1349, 695] on icon "前のページへ" at bounding box center [1343, 693] width 22 height 22
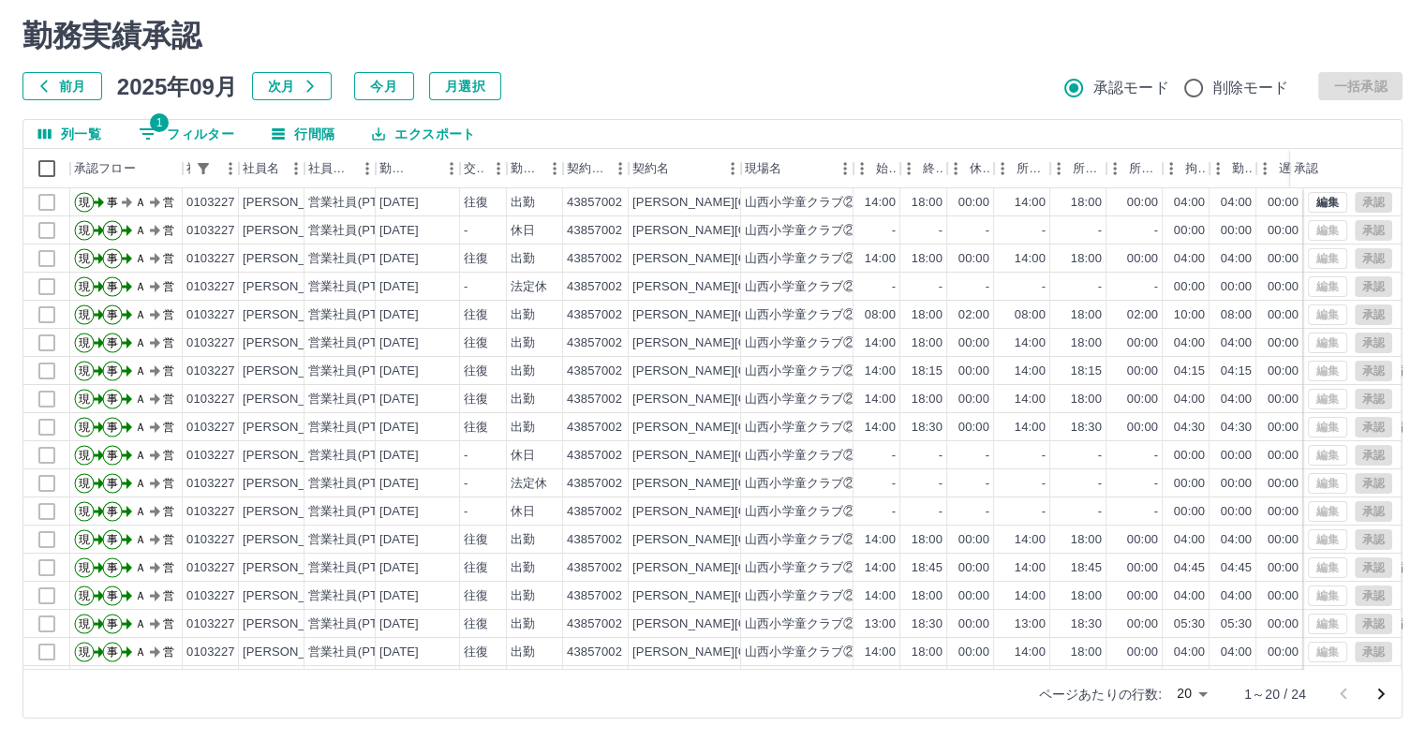
click at [229, 139] on button "1 フィルター" at bounding box center [187, 134] width 126 height 28
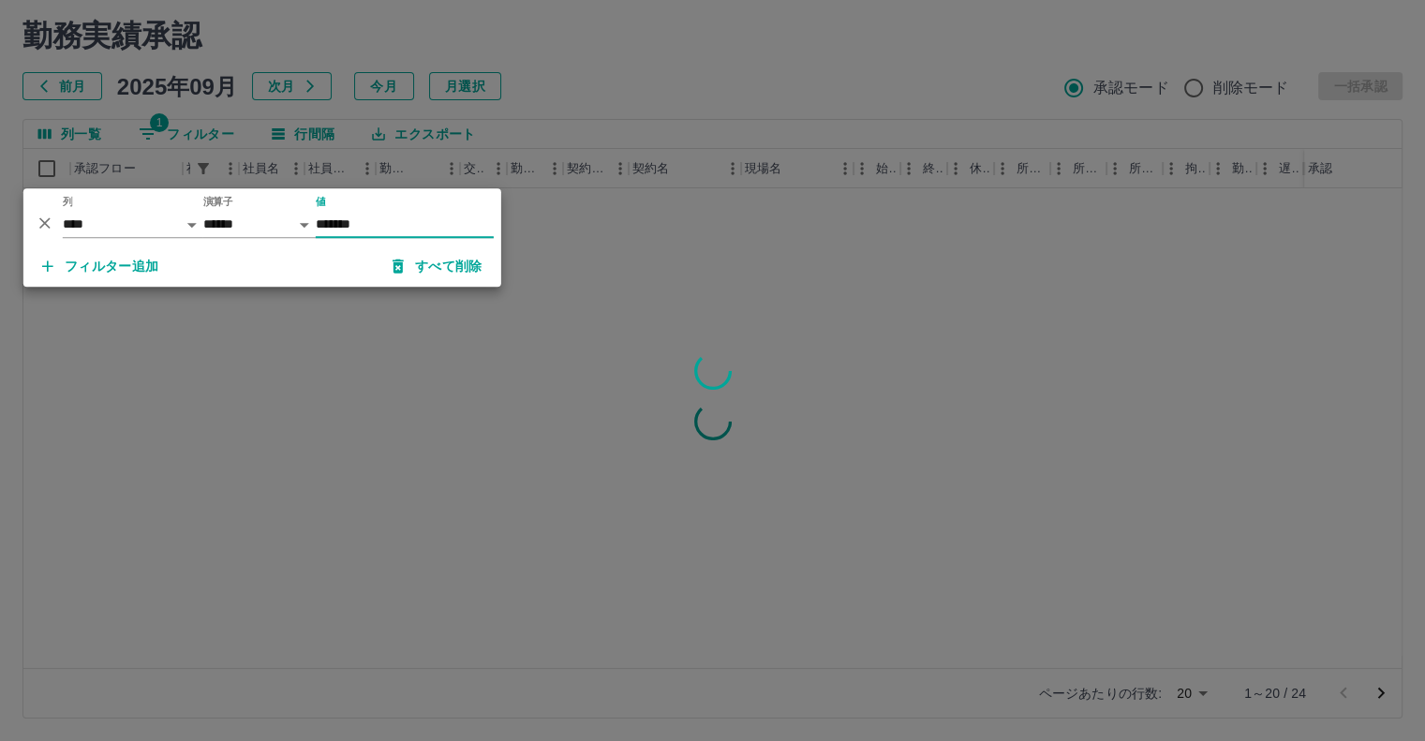
type input "*******"
click at [558, 337] on div at bounding box center [712, 370] width 1425 height 741
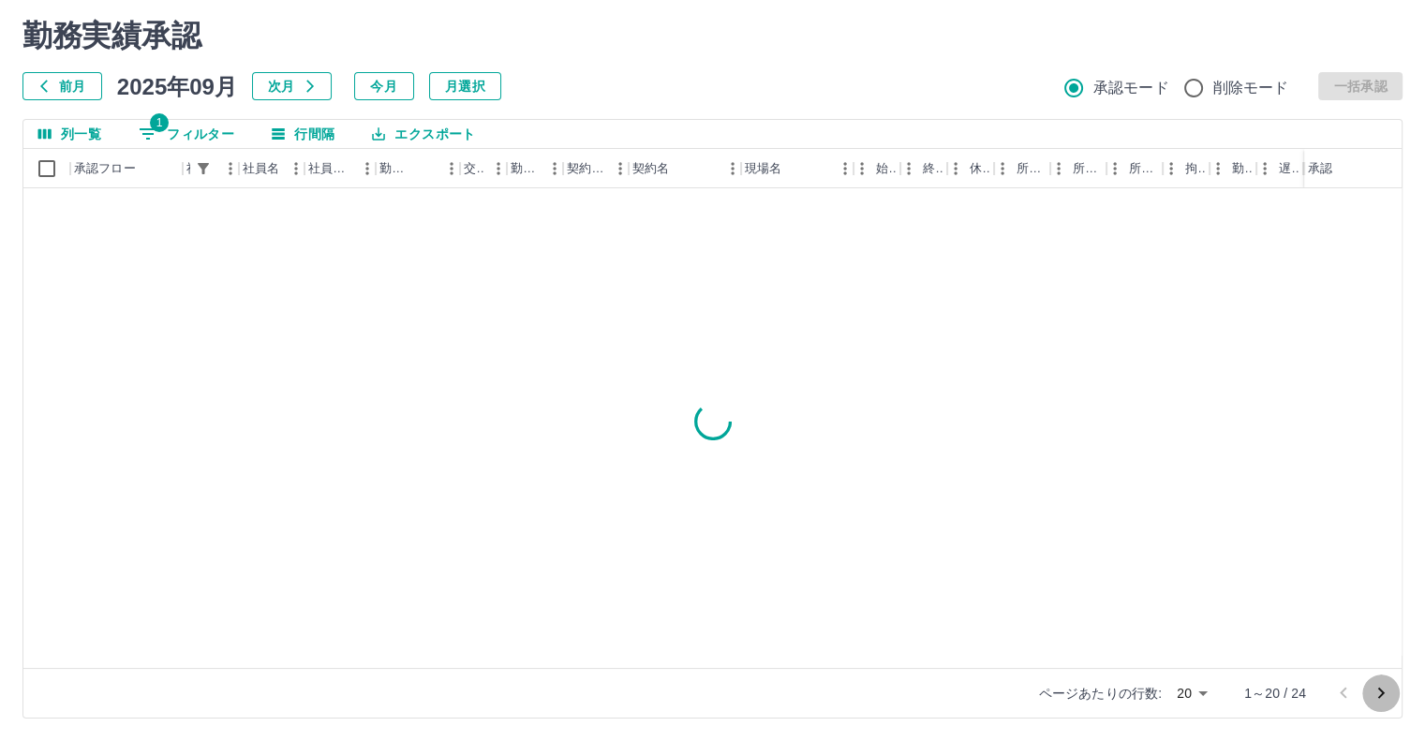
click at [1374, 694] on icon "次のページへ" at bounding box center [1381, 693] width 22 height 22
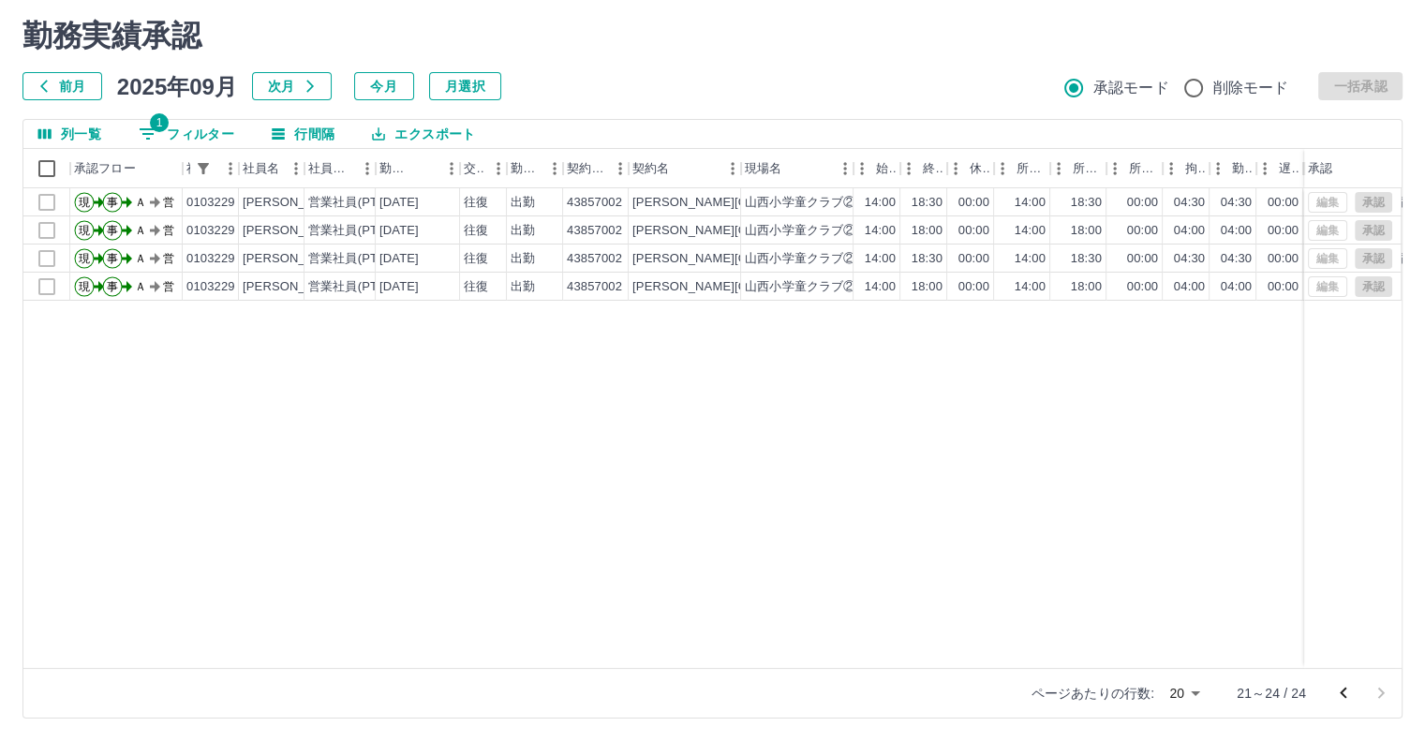
click at [1345, 696] on icon "前のページへ" at bounding box center [1343, 693] width 7 height 11
